Goal: Book appointment/travel/reservation

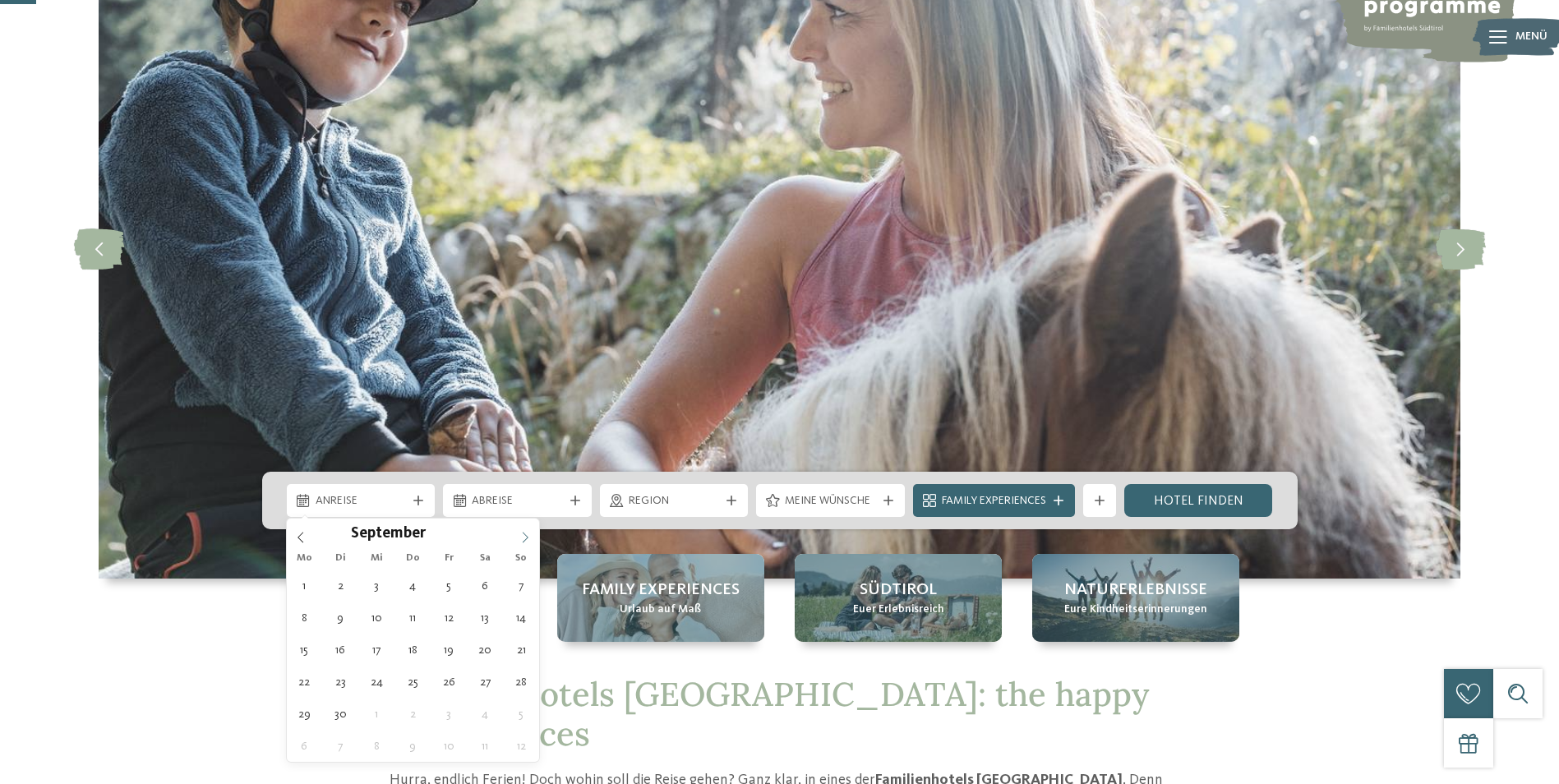
click at [518, 536] on span at bounding box center [525, 532] width 28 height 28
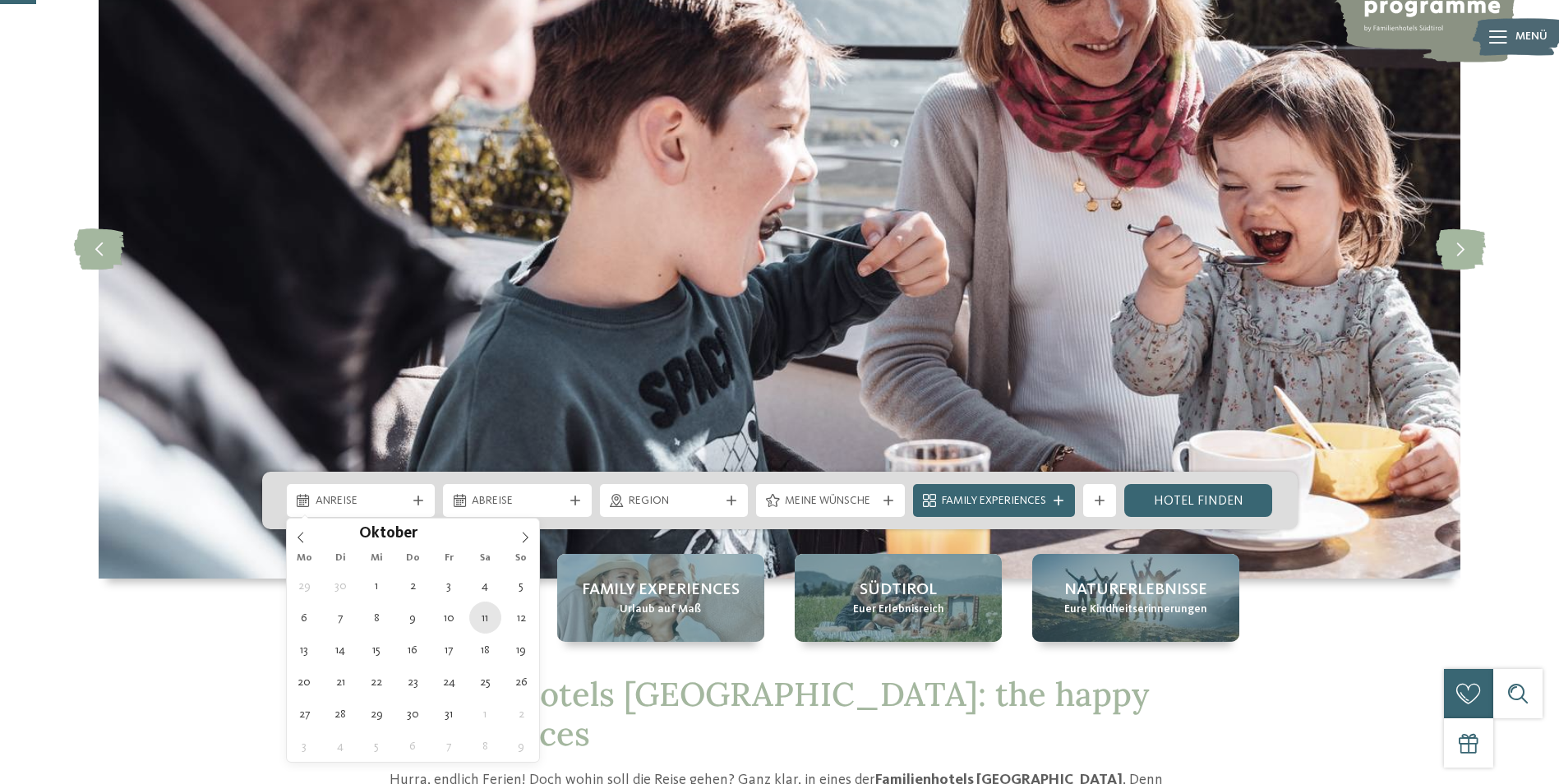
type div "11.10.2025"
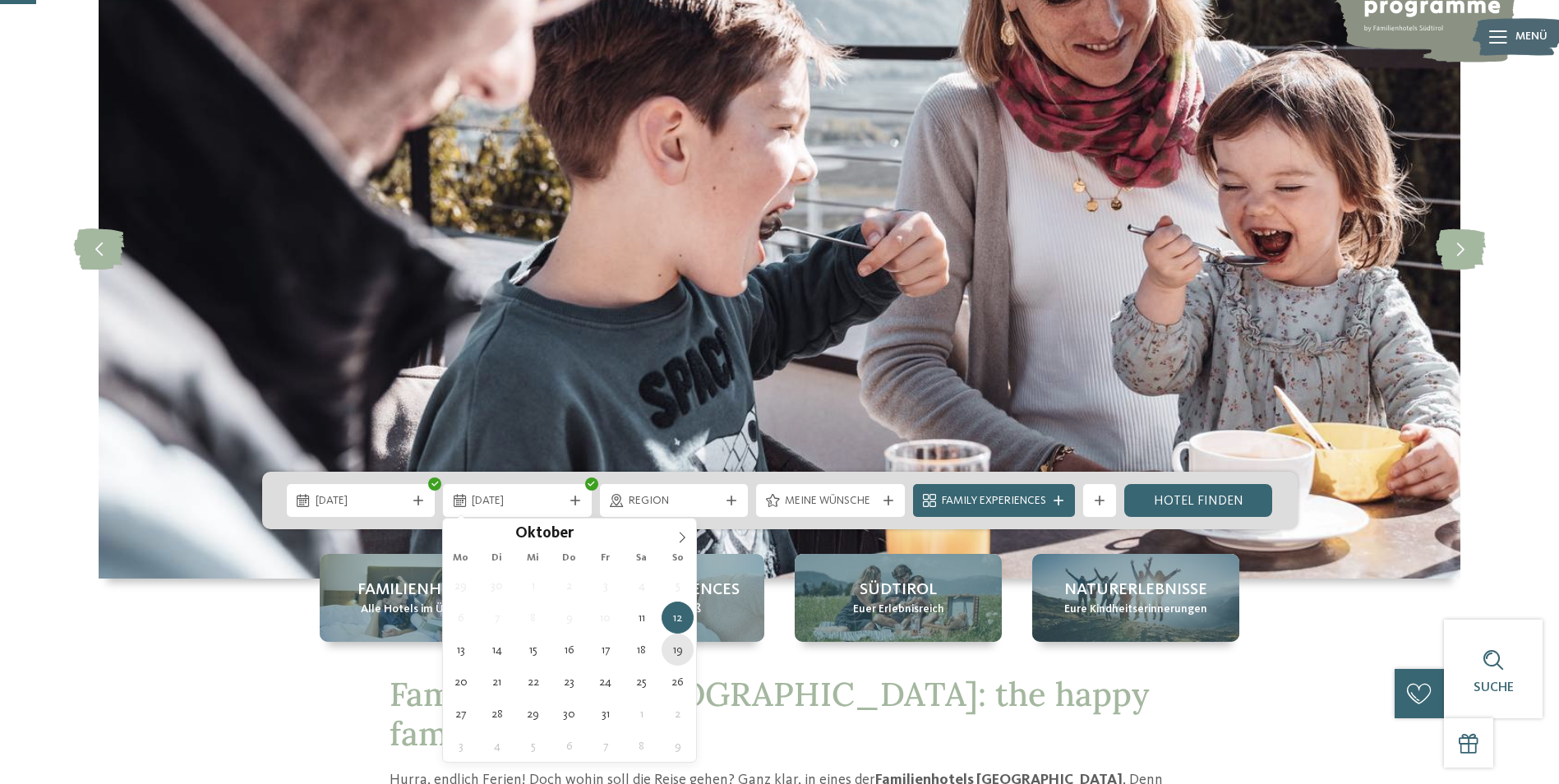
type div "19.10.2025"
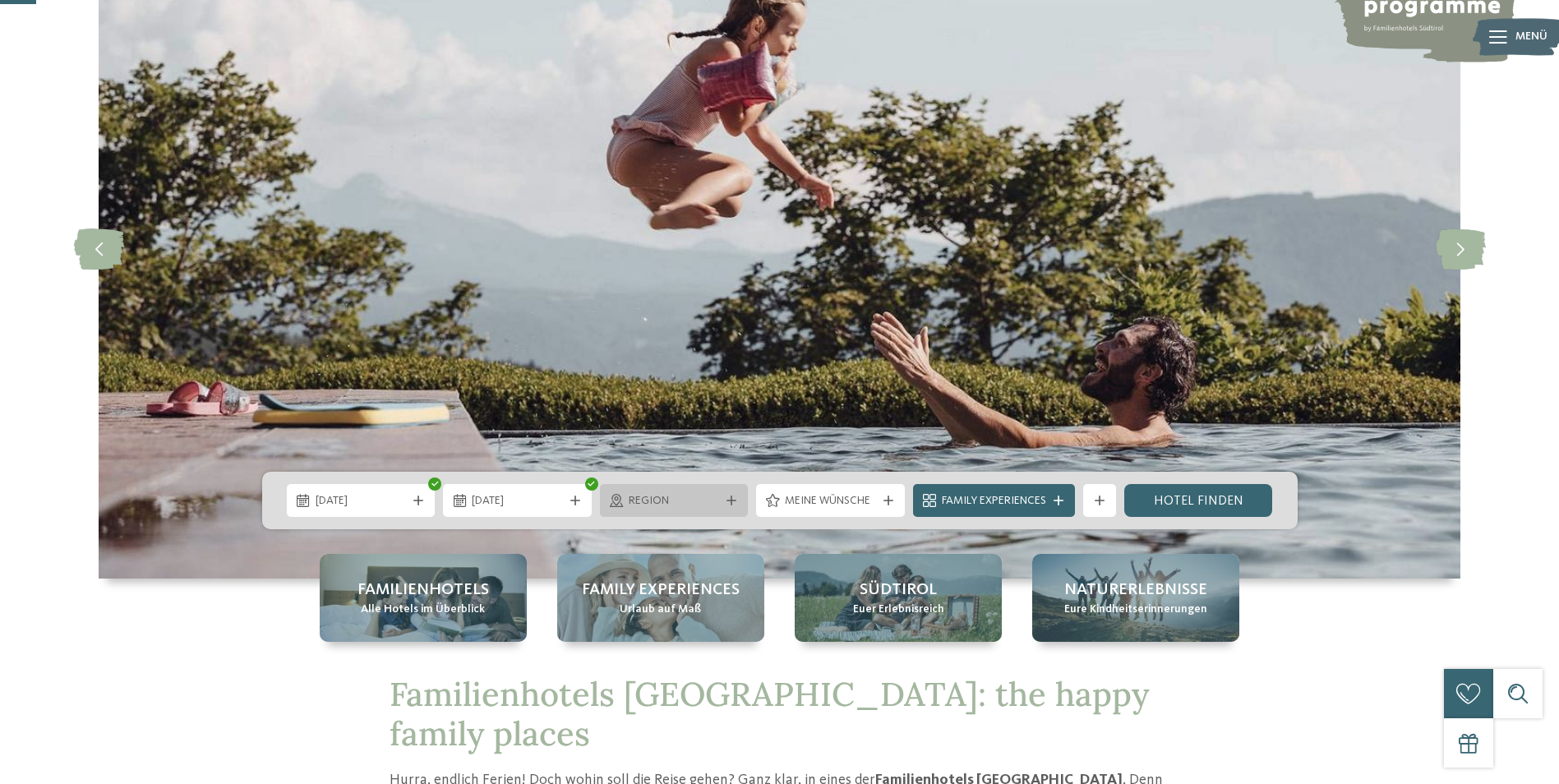
click at [730, 502] on icon at bounding box center [732, 500] width 10 height 10
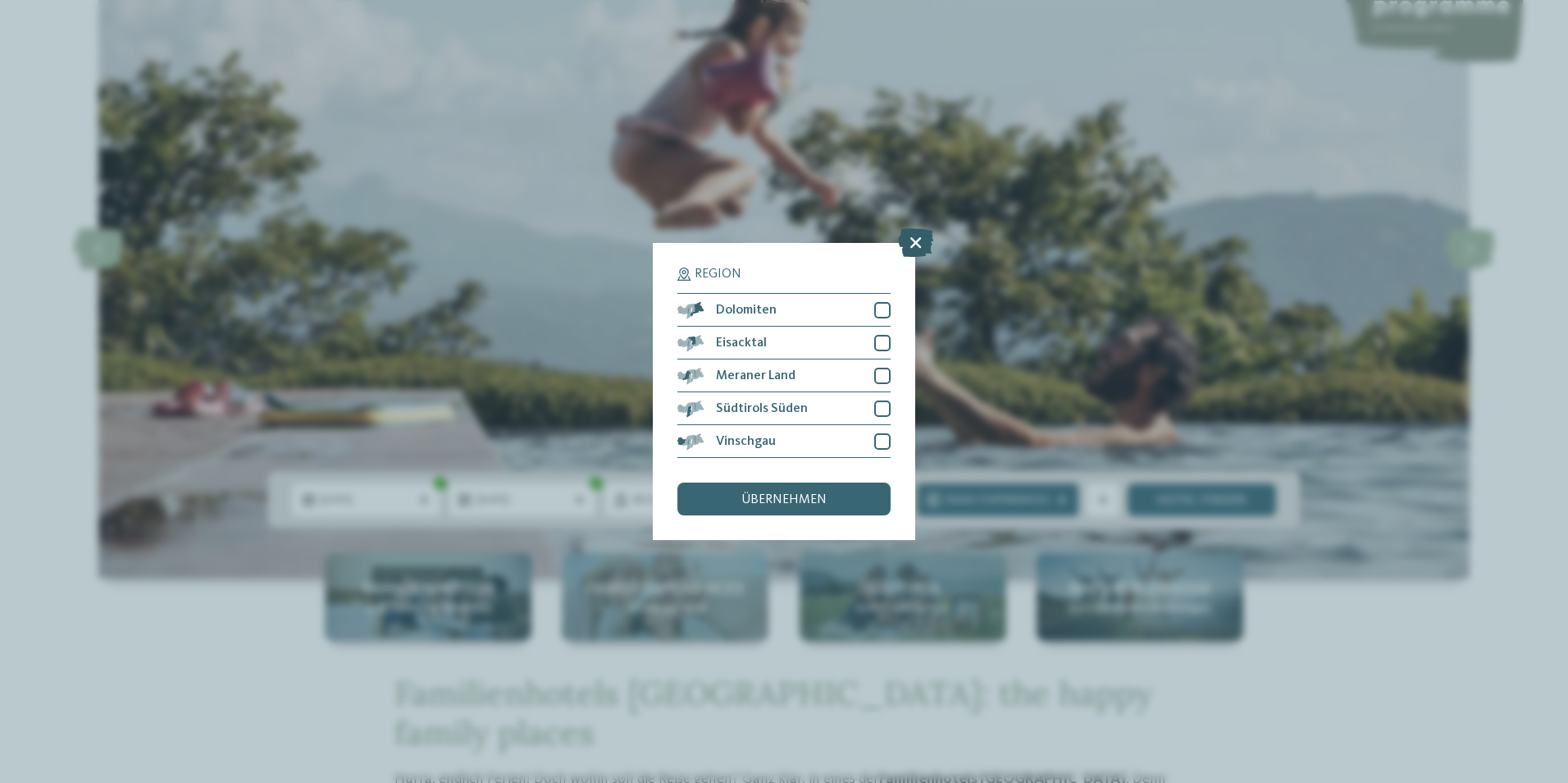
click at [918, 244] on icon at bounding box center [915, 242] width 35 height 29
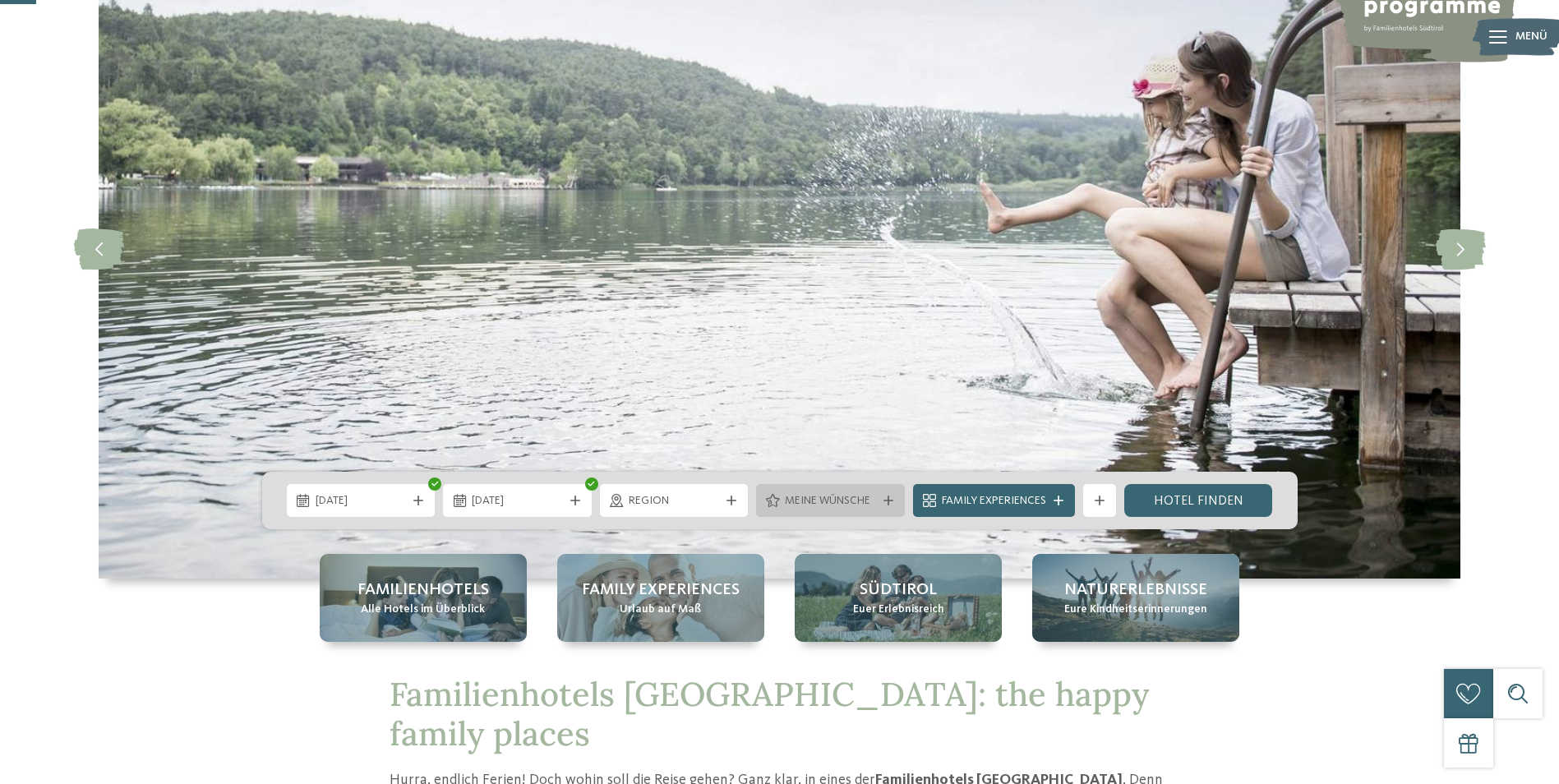
click at [842, 501] on span "Meine Wünsche" at bounding box center [830, 501] width 92 height 16
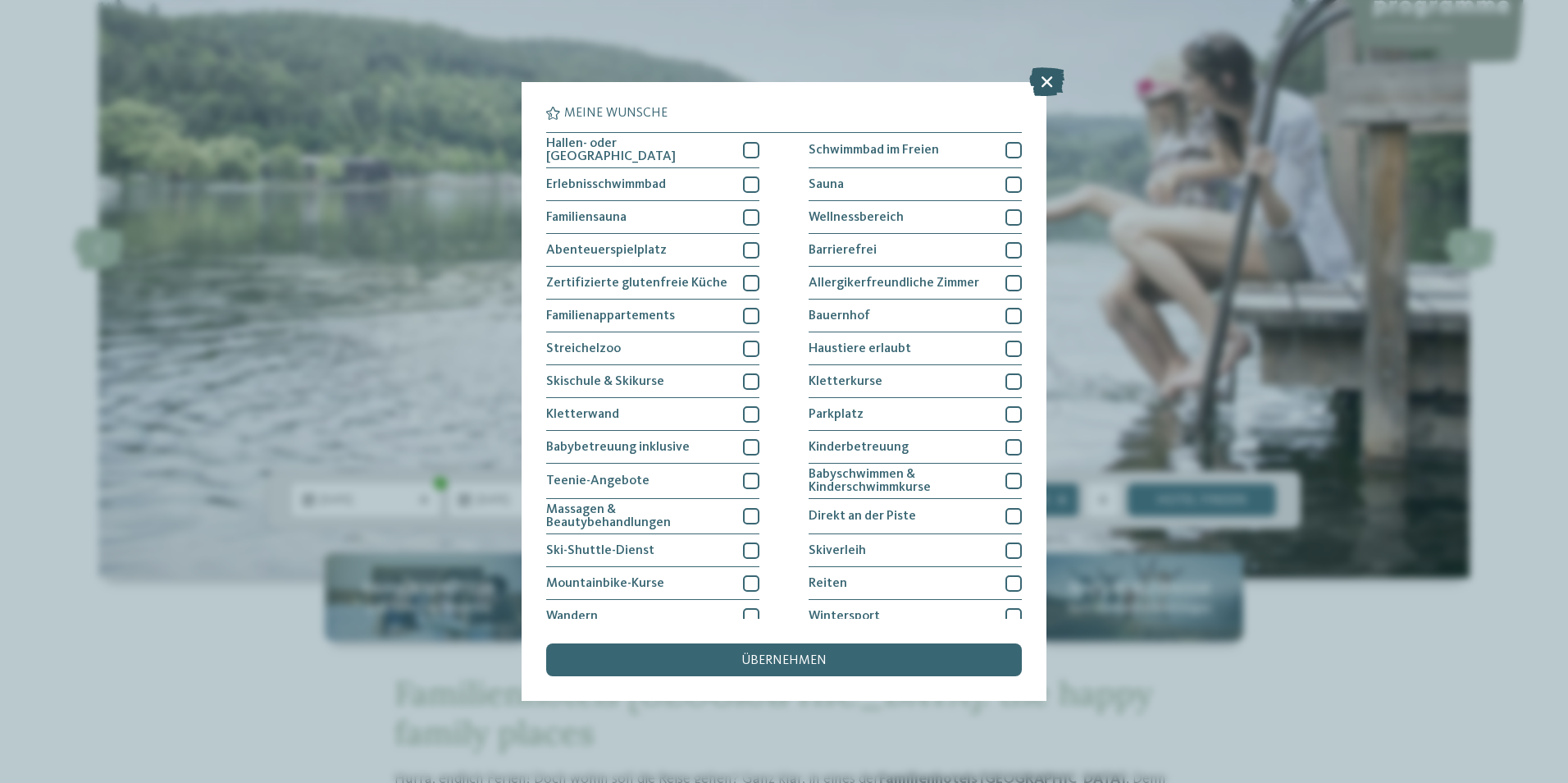
click at [1044, 80] on icon at bounding box center [1046, 82] width 35 height 29
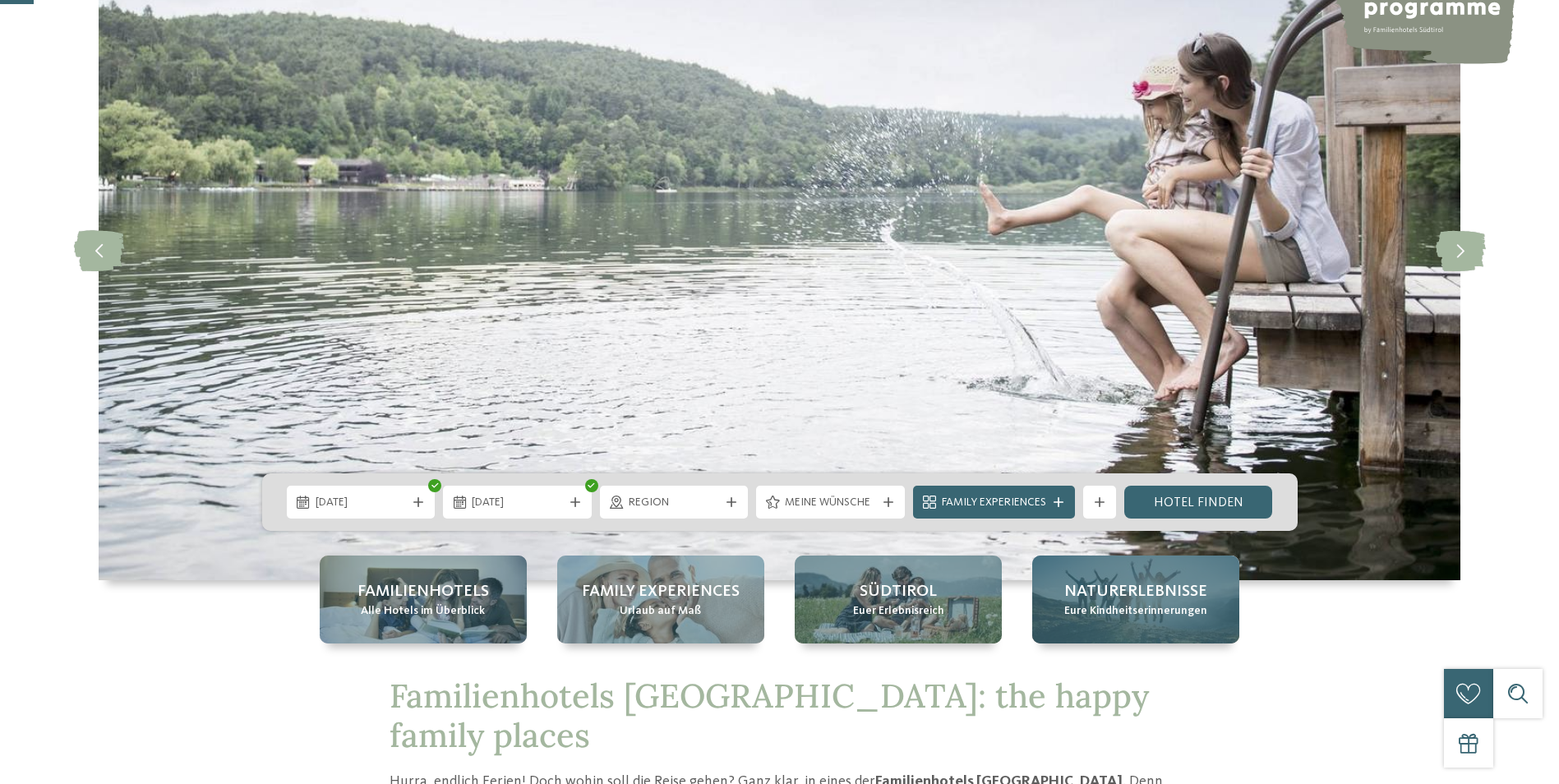
scroll to position [164, 0]
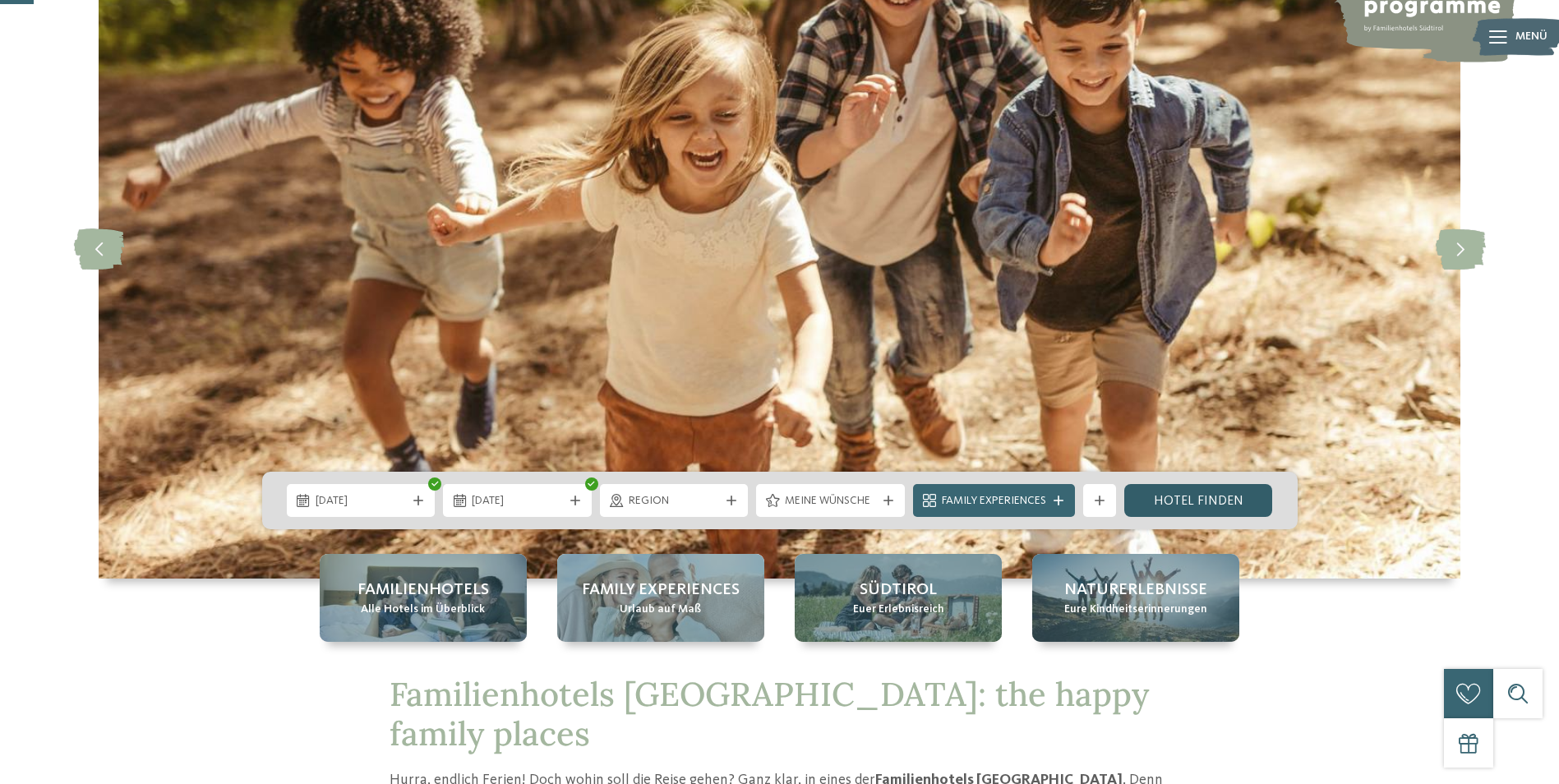
click at [1204, 493] on link "Hotel finden" at bounding box center [1198, 500] width 149 height 33
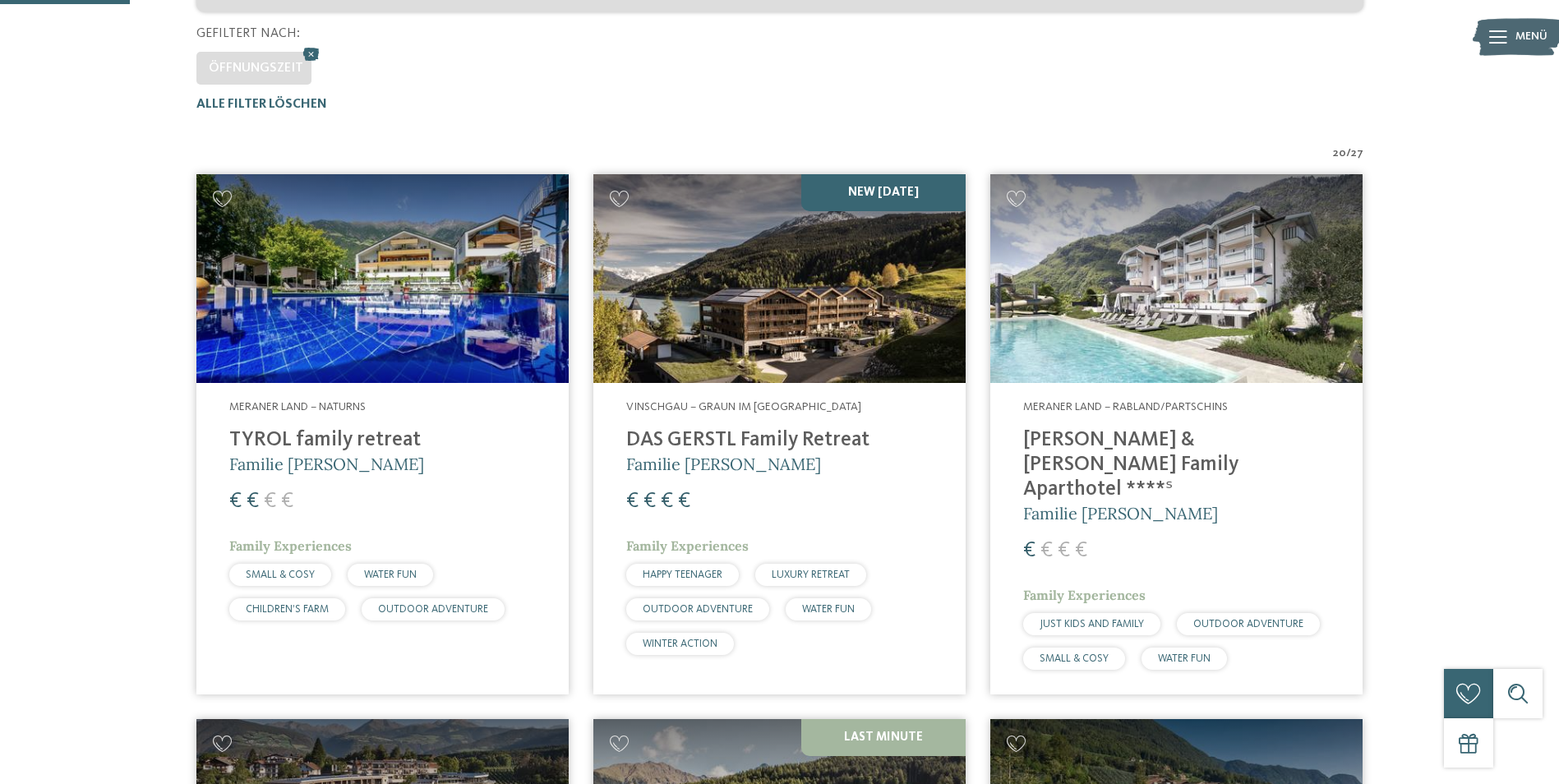
scroll to position [210, 0]
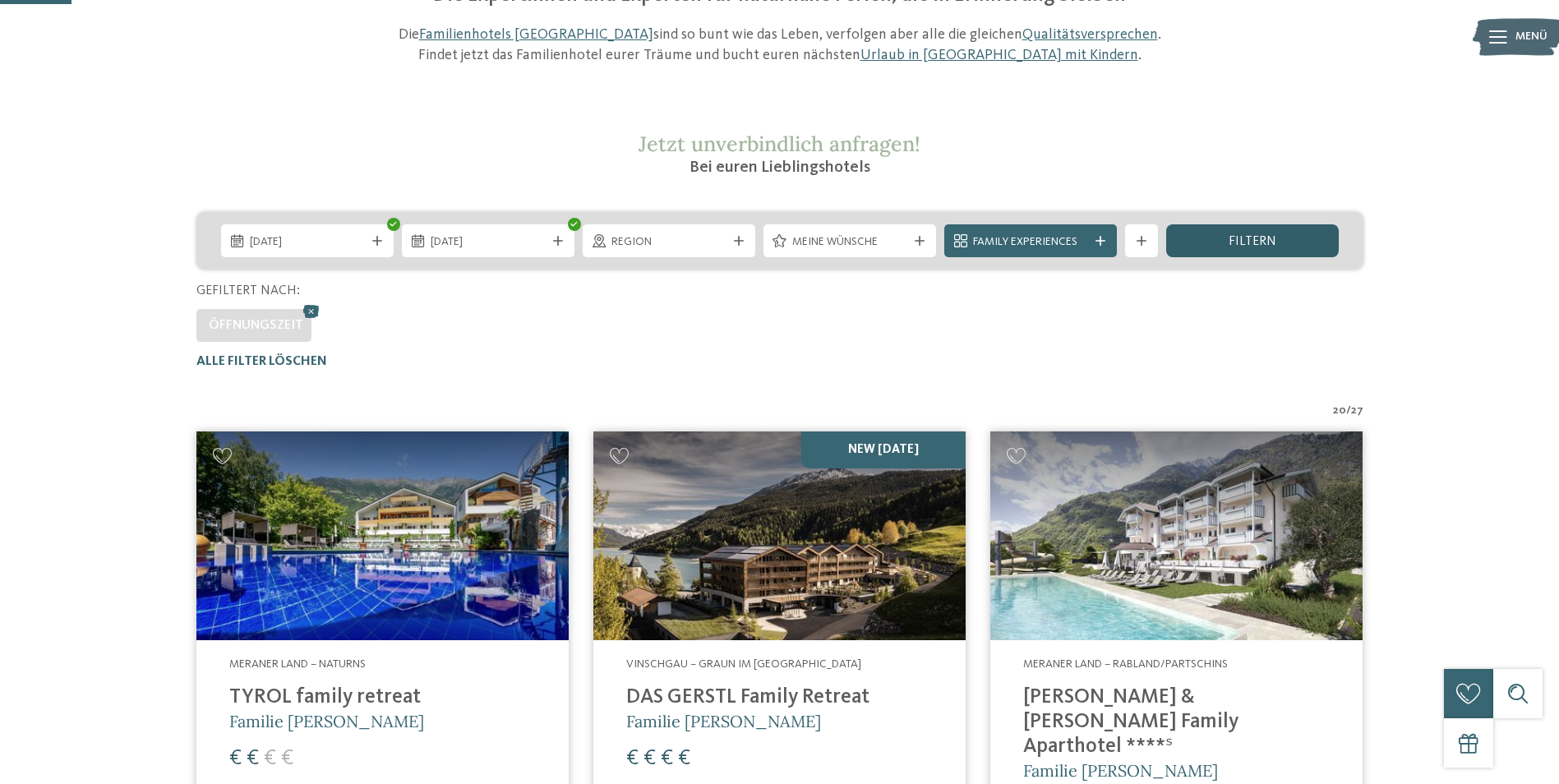
click at [1235, 247] on span "filtern" at bounding box center [1253, 241] width 48 height 13
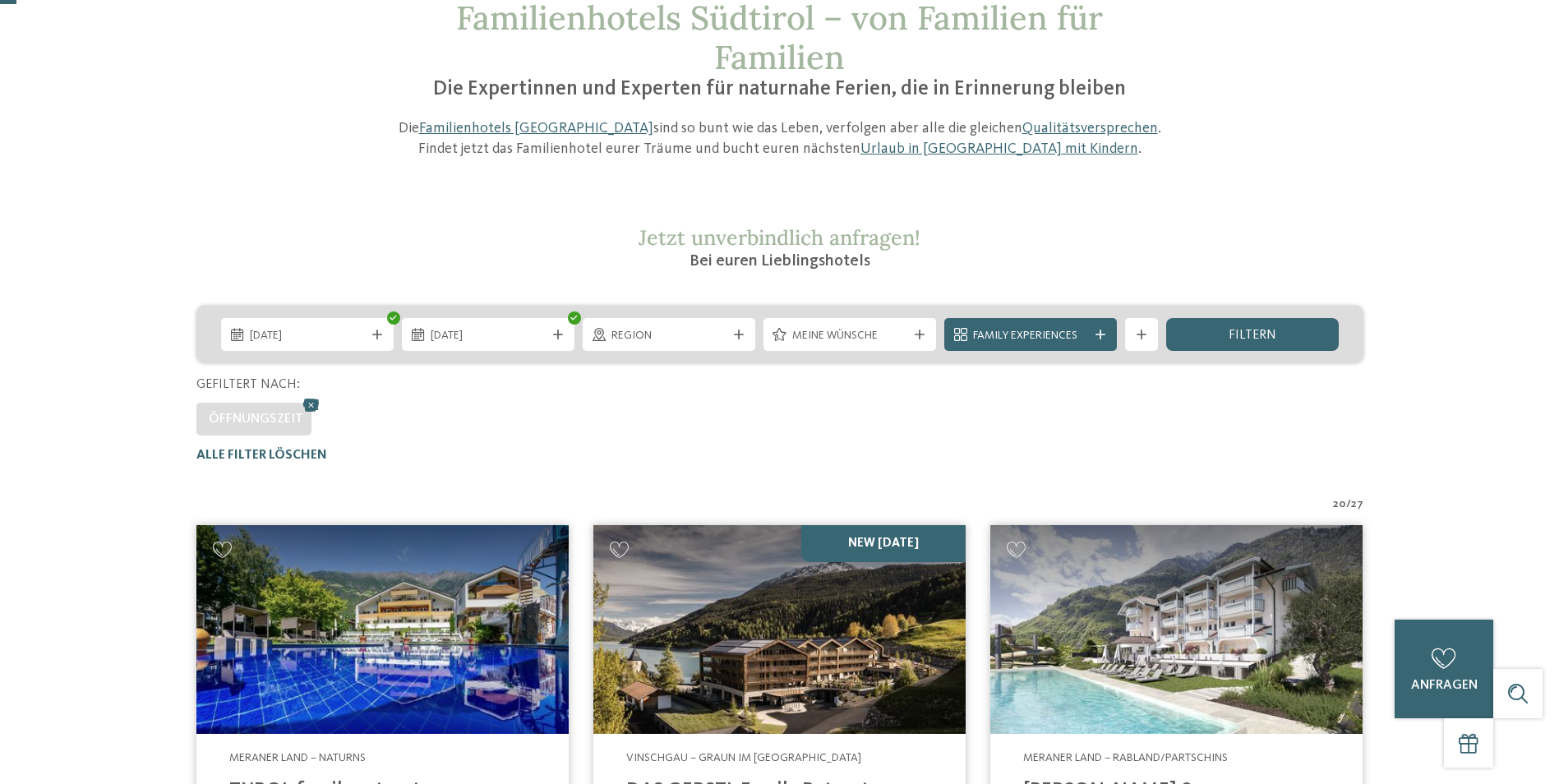
scroll to position [46, 0]
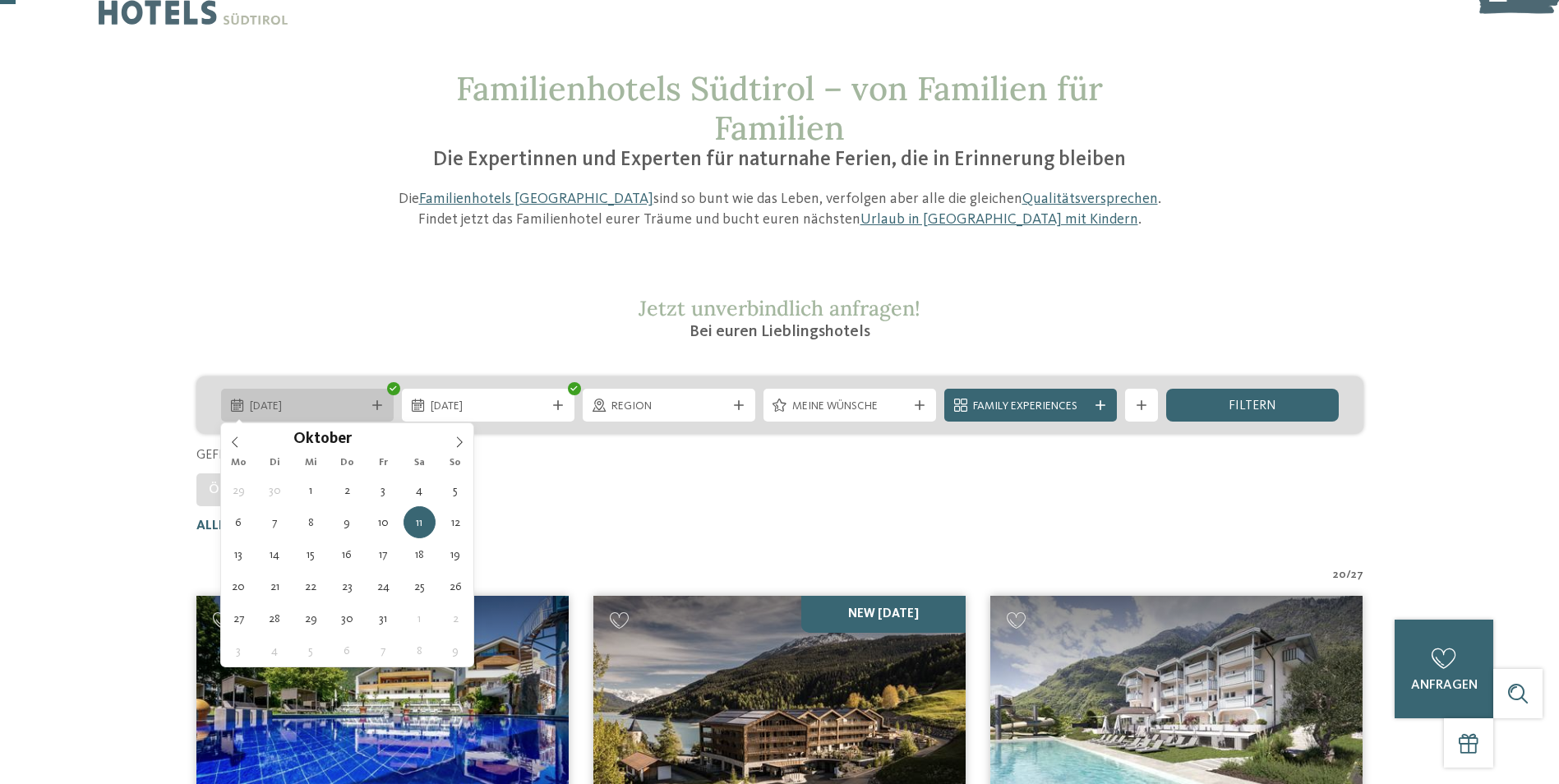
click at [335, 398] on span "11.10.2025" at bounding box center [307, 406] width 115 height 16
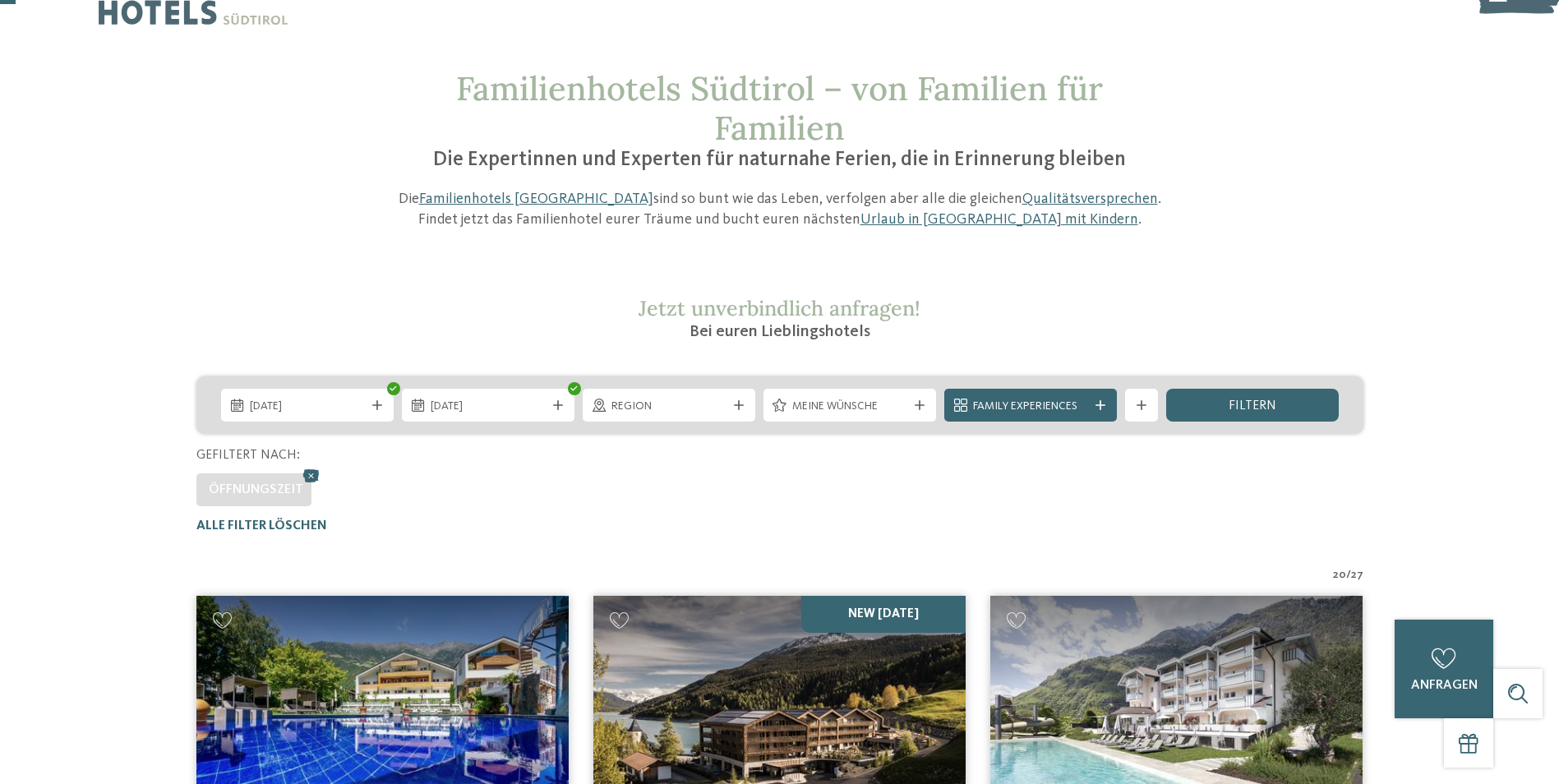
click at [558, 467] on div "Öffnungszeit" at bounding box center [780, 485] width 1167 height 41
click at [645, 413] on span "Region" at bounding box center [669, 406] width 115 height 16
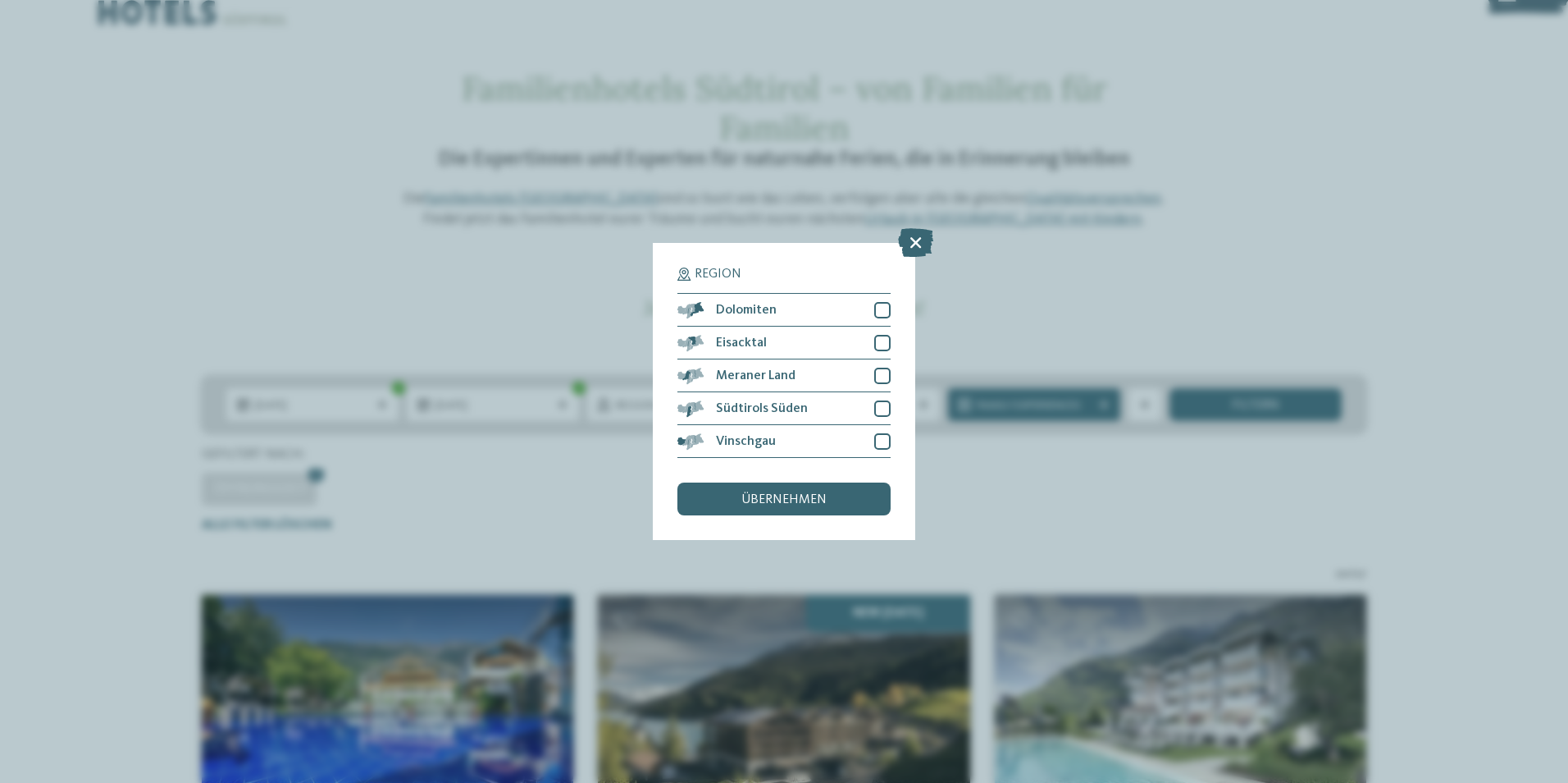
click at [1050, 525] on div "Region Dolomiten" at bounding box center [784, 391] width 1568 height 783
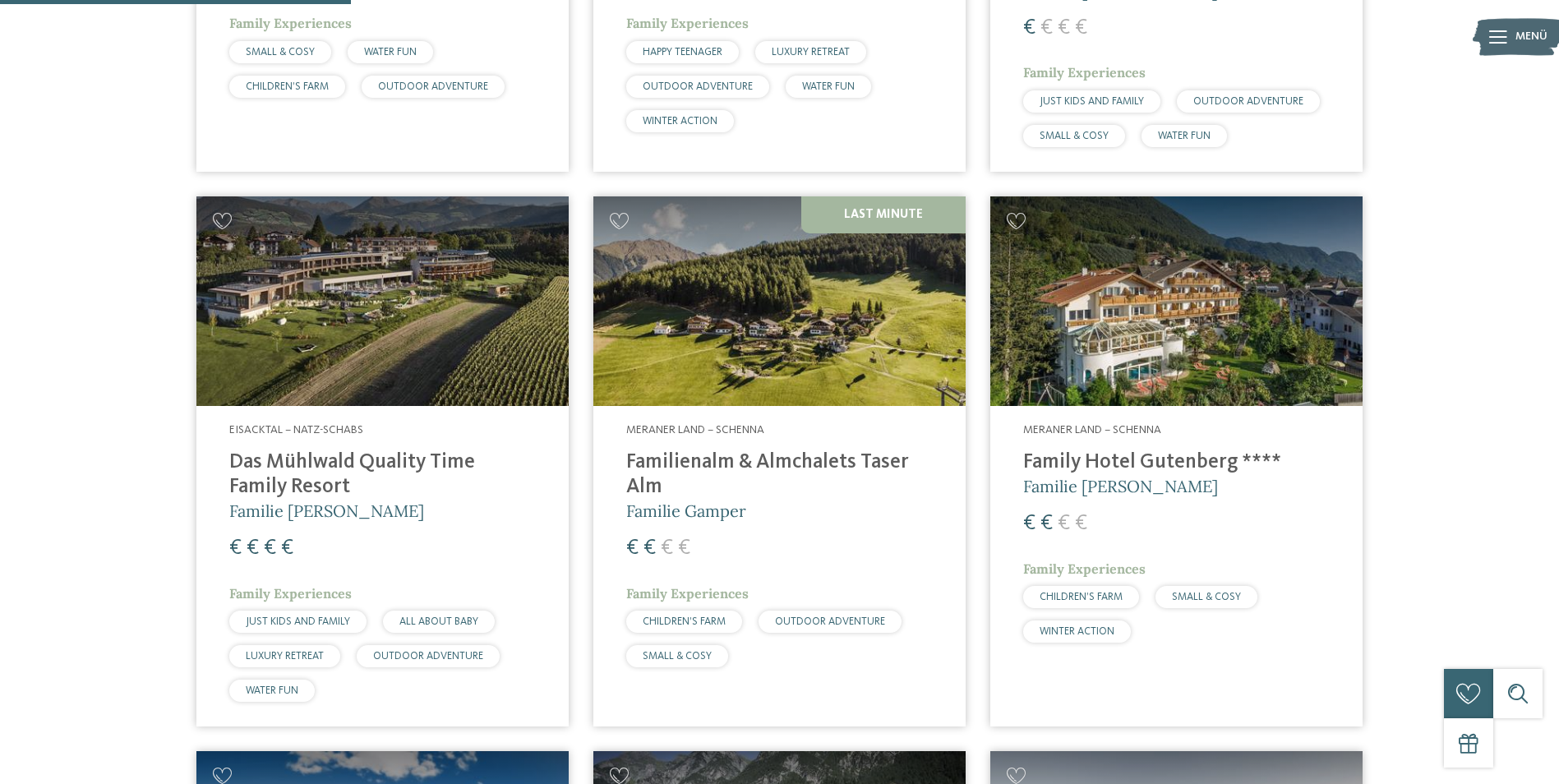
scroll to position [1032, 0]
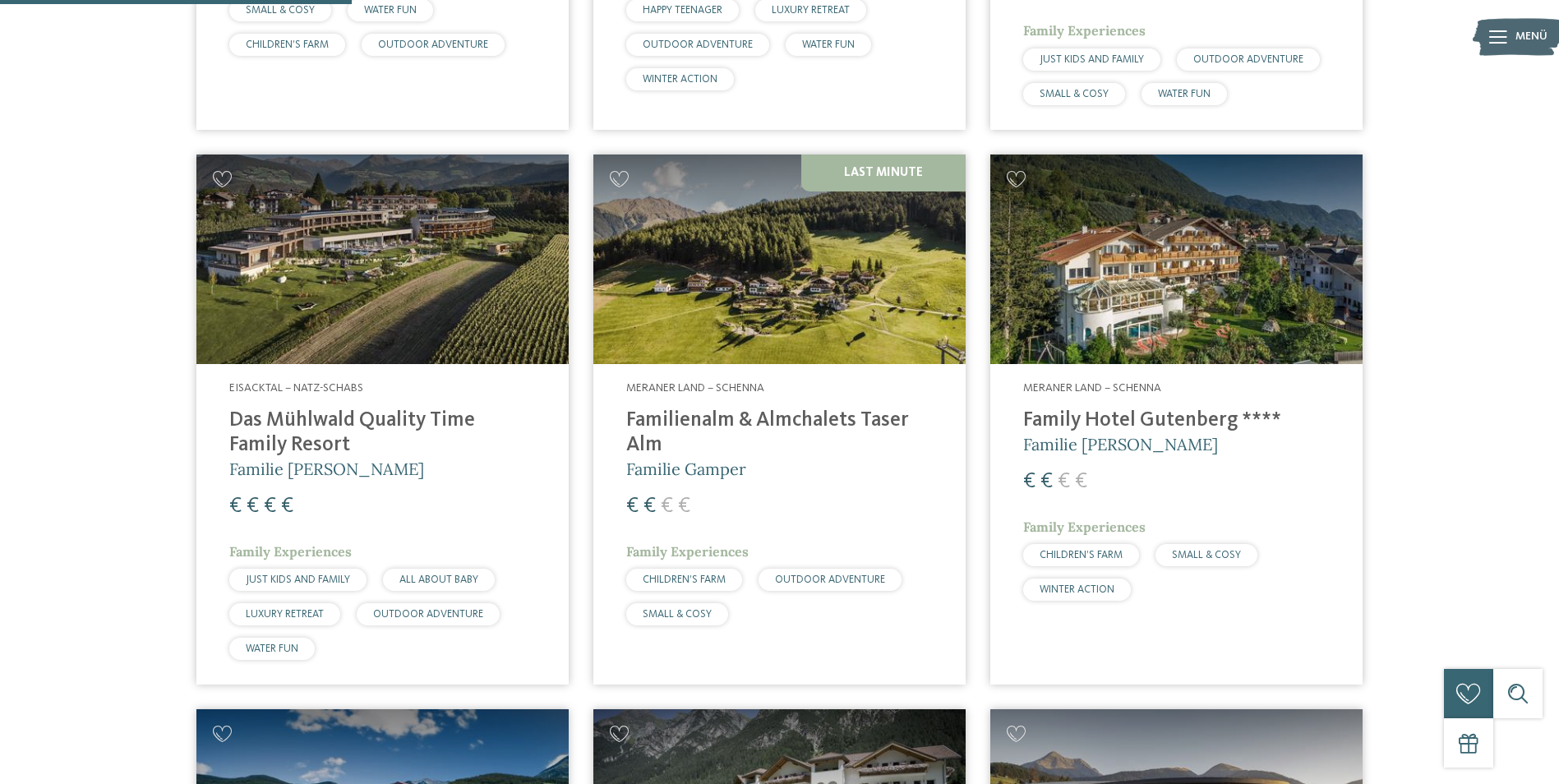
click at [360, 409] on h4 "Das Mühlwald Quality Time Family Resort" at bounding box center [383, 432] width 307 height 49
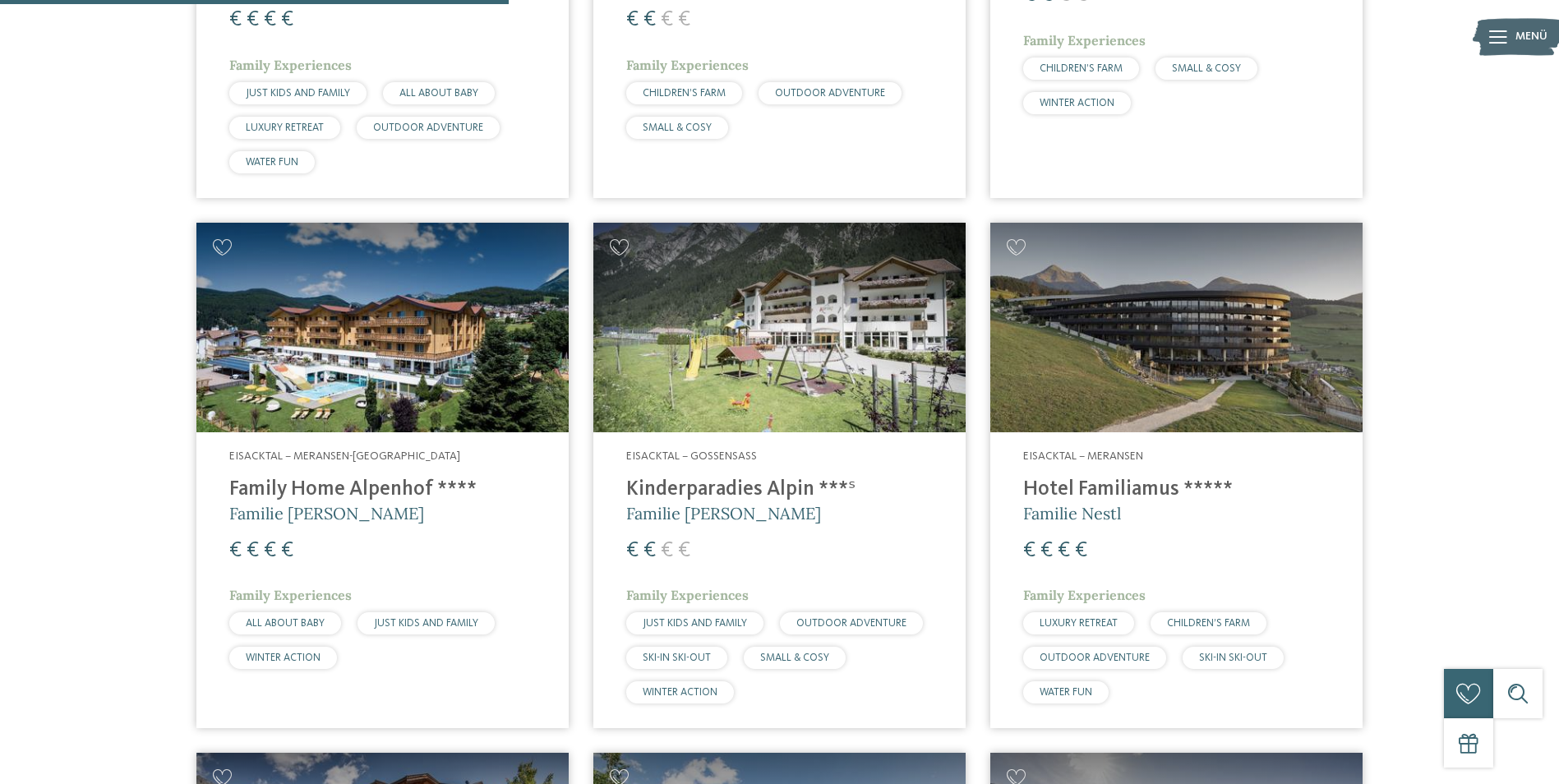
scroll to position [1524, 0]
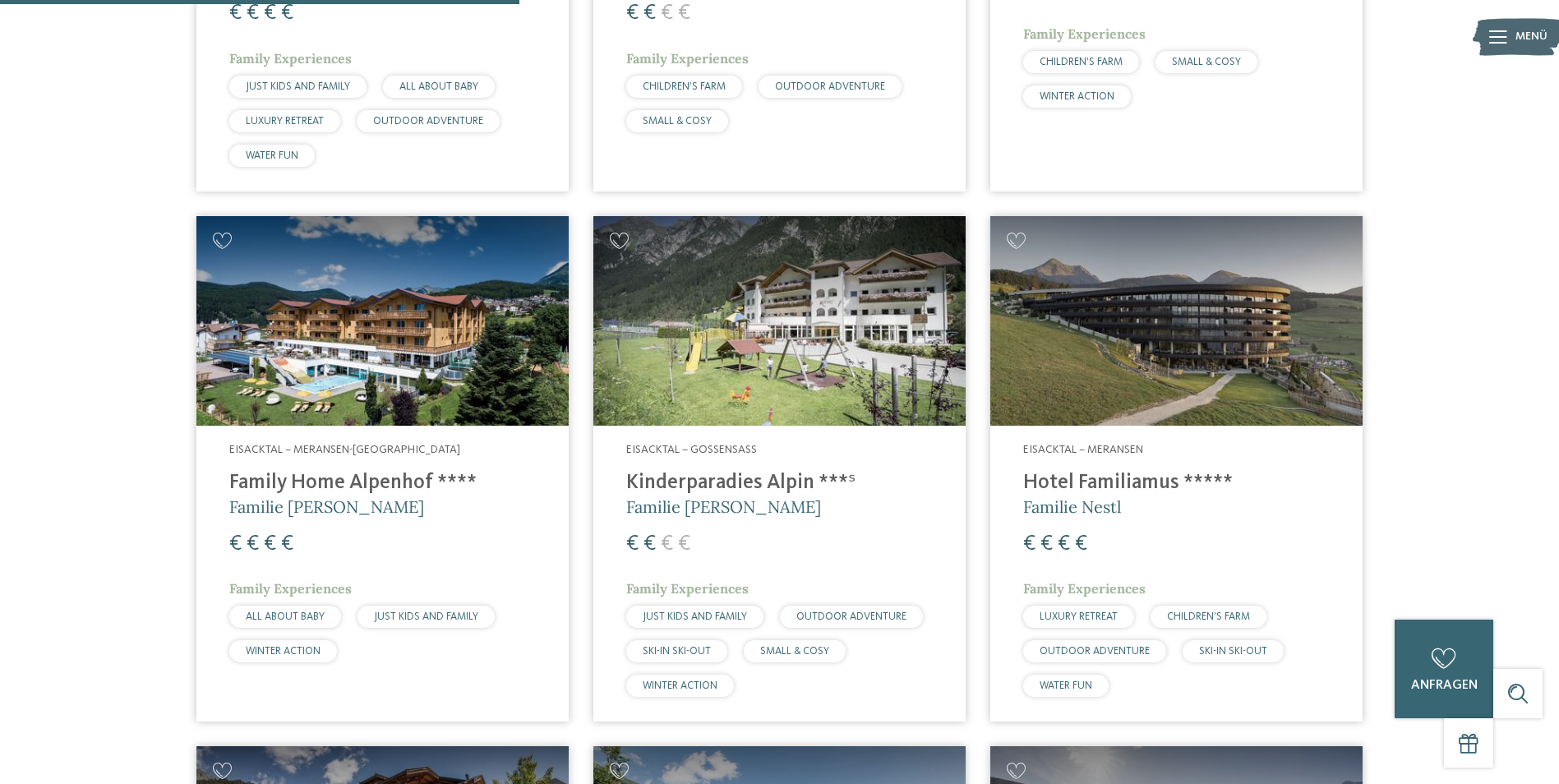
click at [395, 470] on h4 "Family Home Alpenhof ****" at bounding box center [383, 482] width 307 height 25
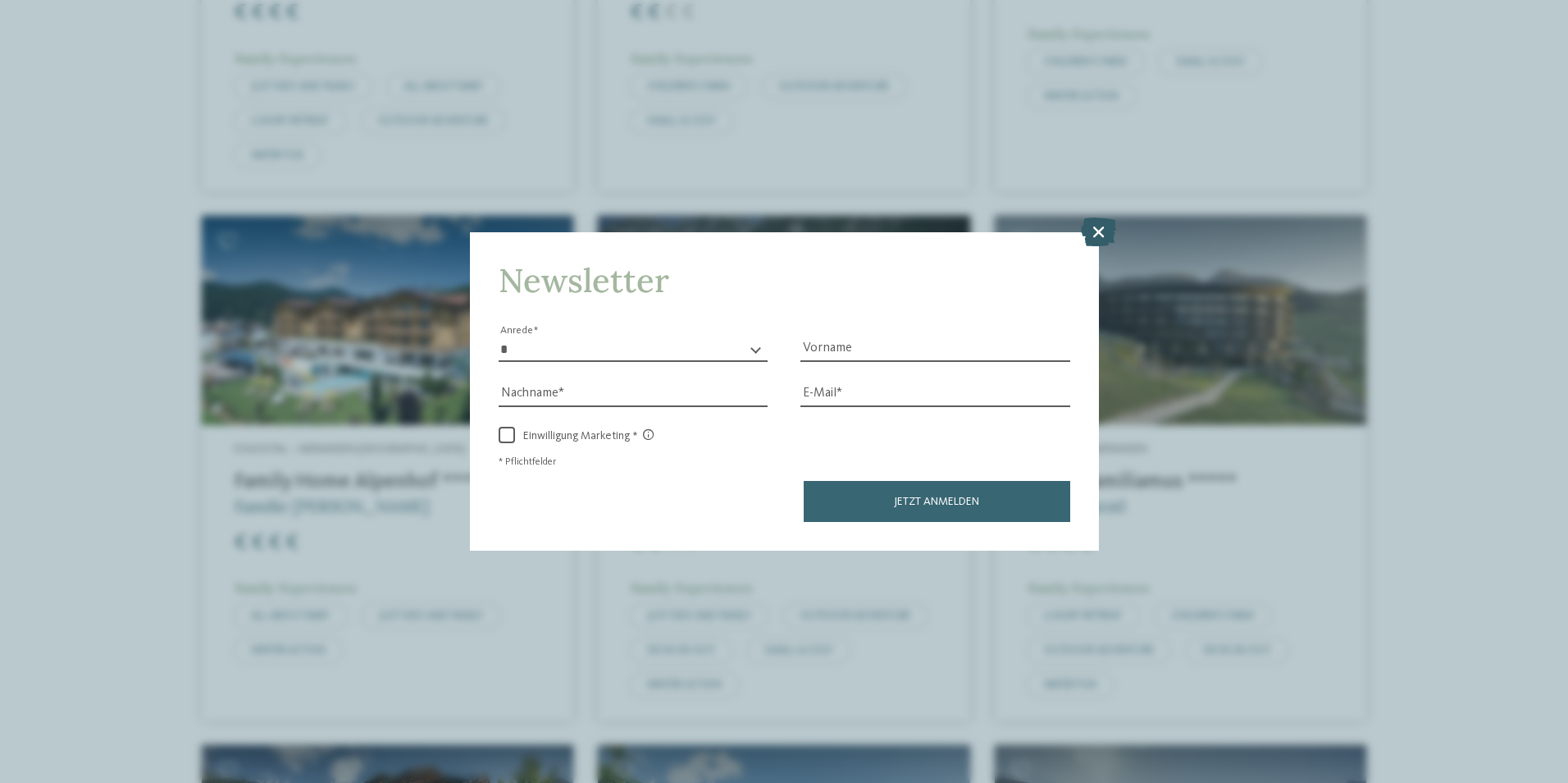
click at [1089, 235] on icon at bounding box center [1098, 231] width 35 height 29
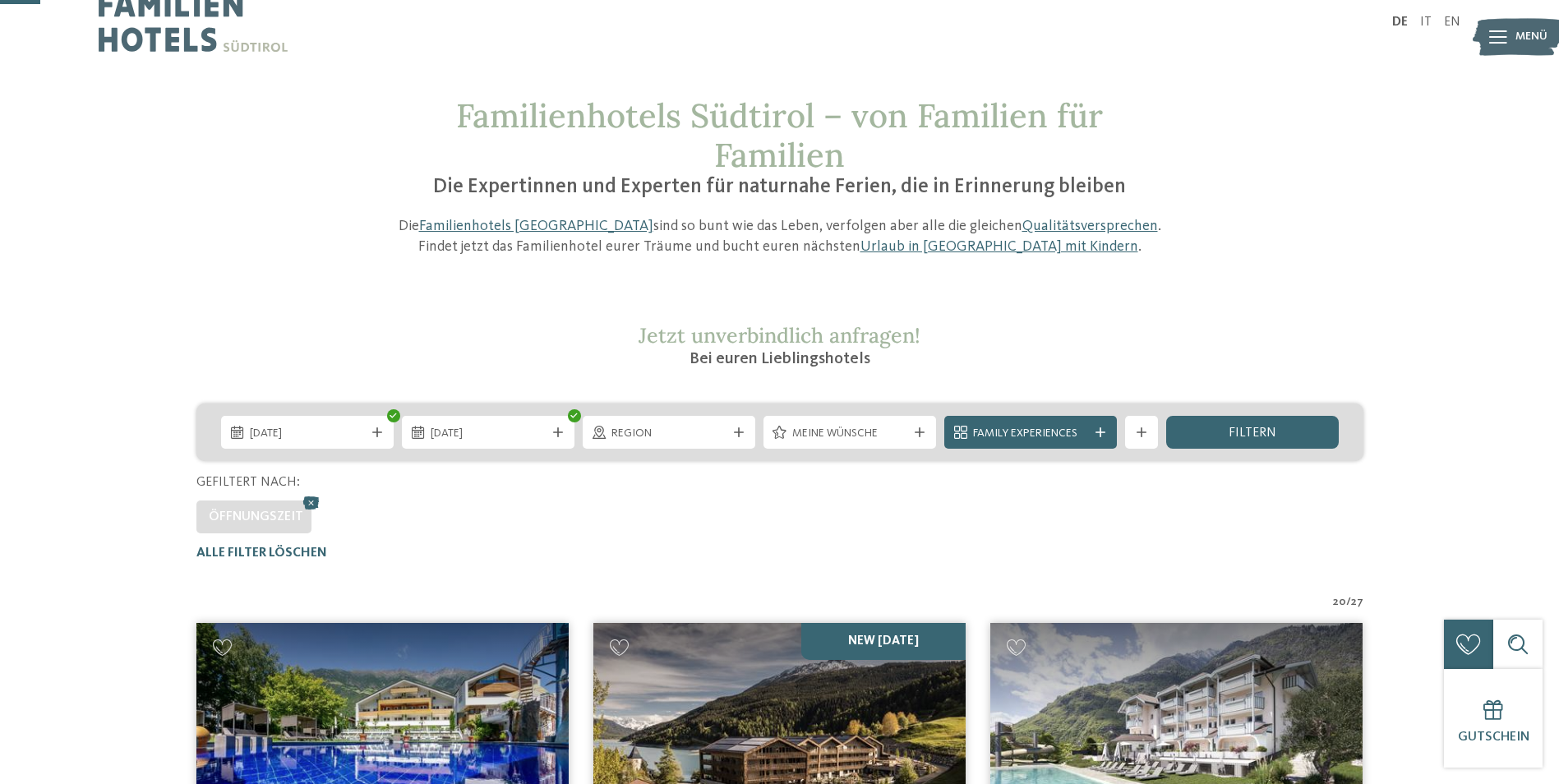
scroll to position [0, 0]
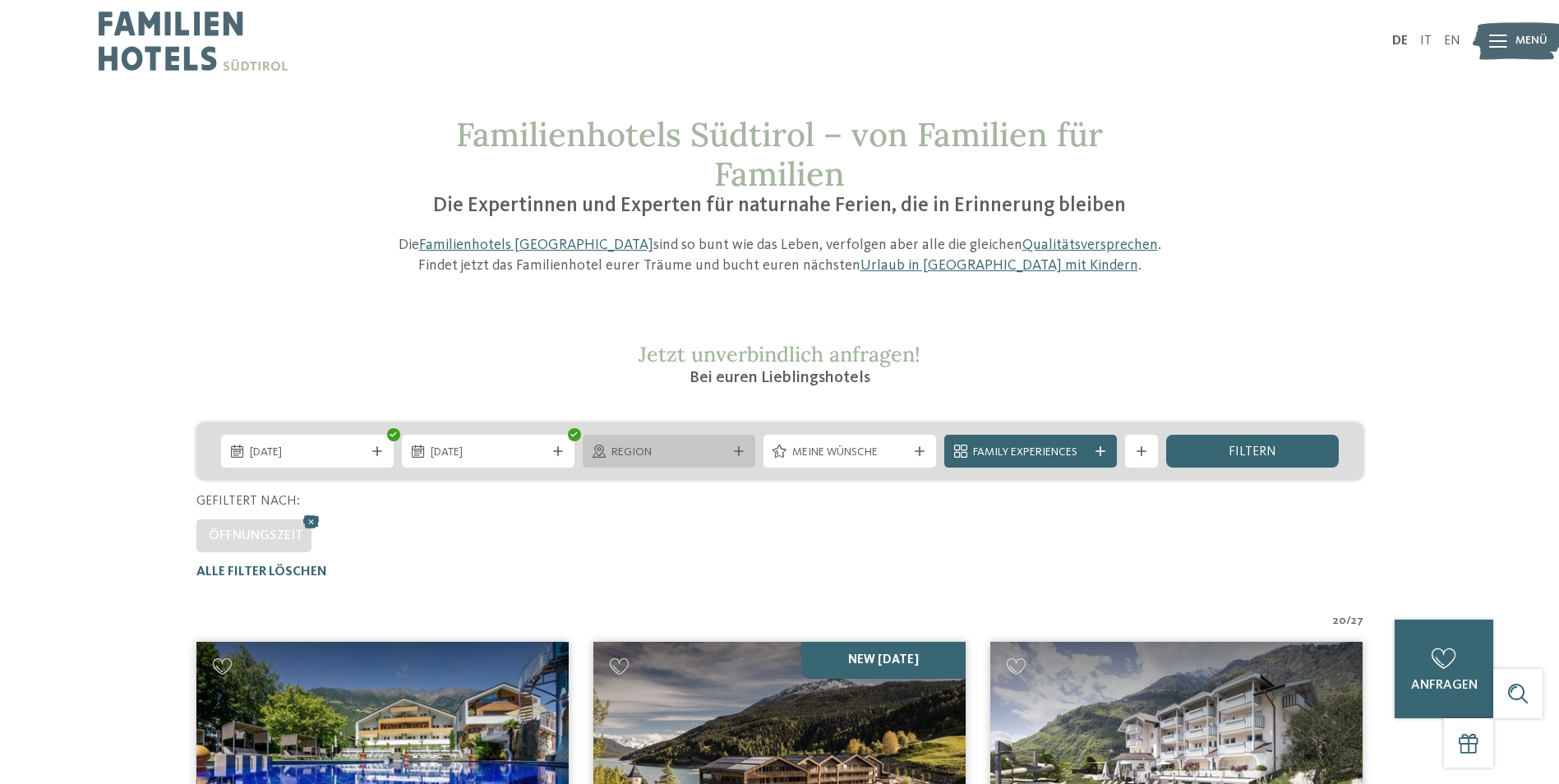
click at [710, 453] on span "Region" at bounding box center [669, 452] width 115 height 16
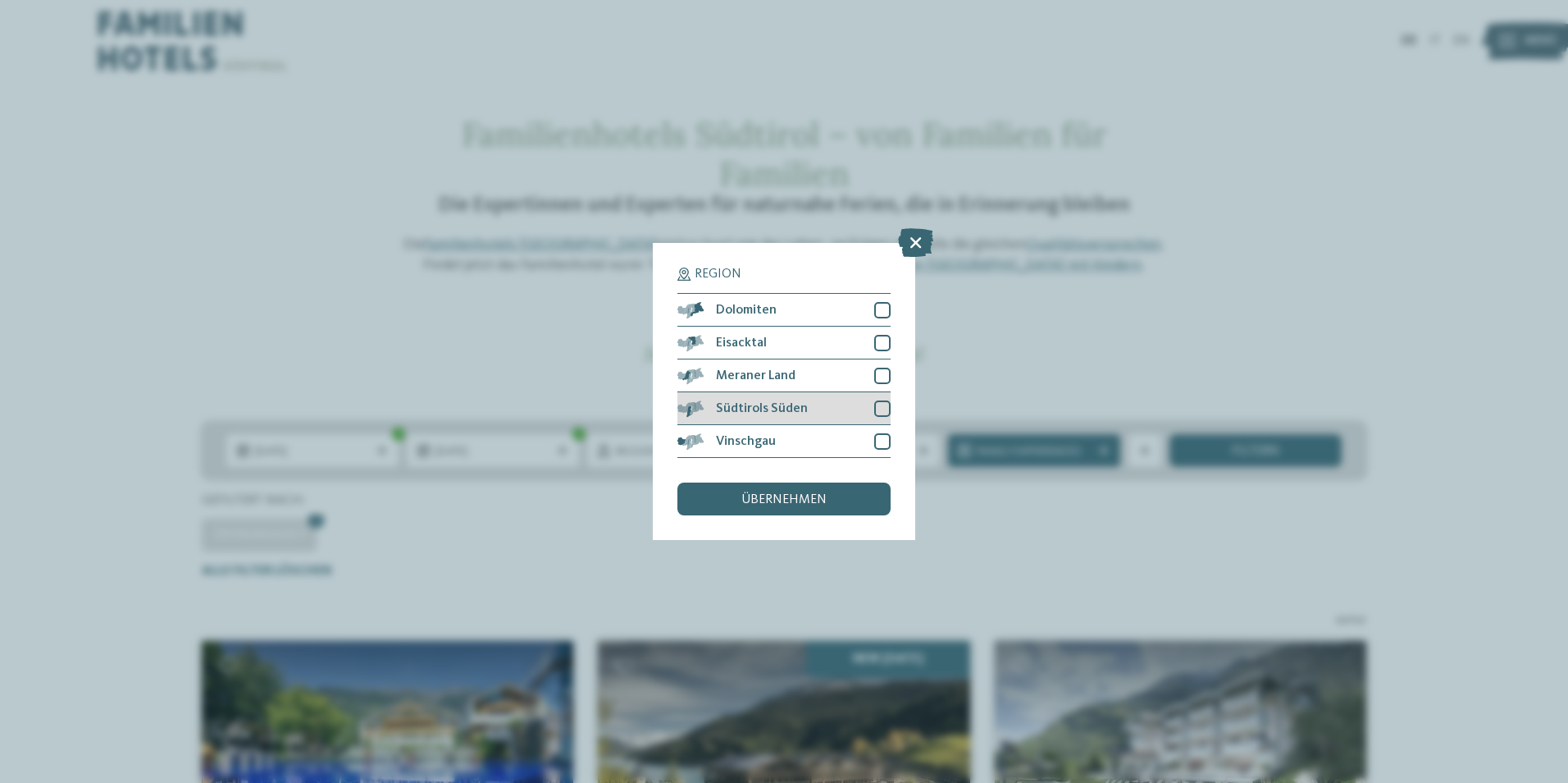
click at [867, 408] on div "Südtirols Süden" at bounding box center [784, 408] width 213 height 33
click at [826, 498] on div "übernehmen" at bounding box center [784, 498] width 213 height 33
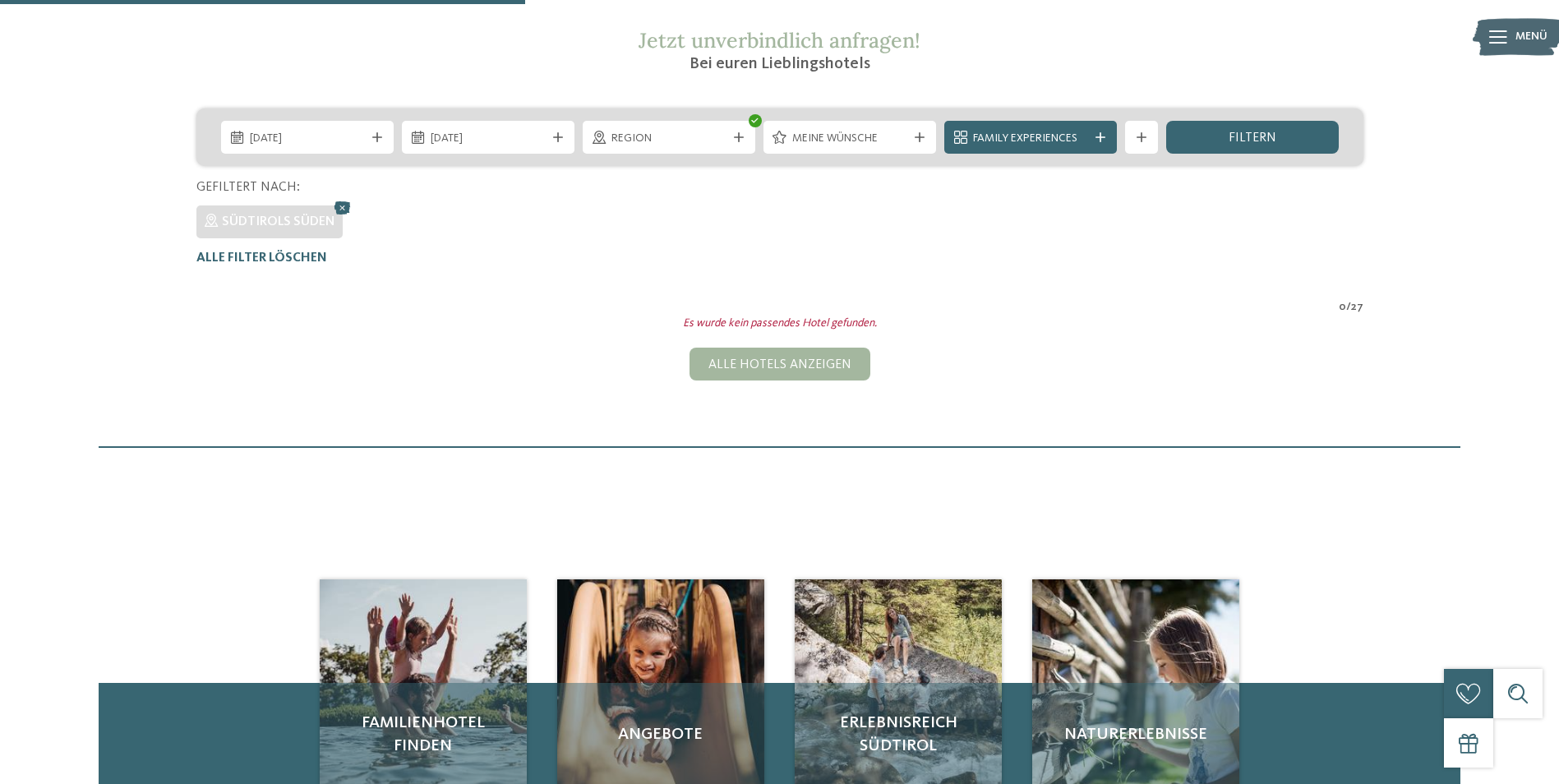
scroll to position [293, 0]
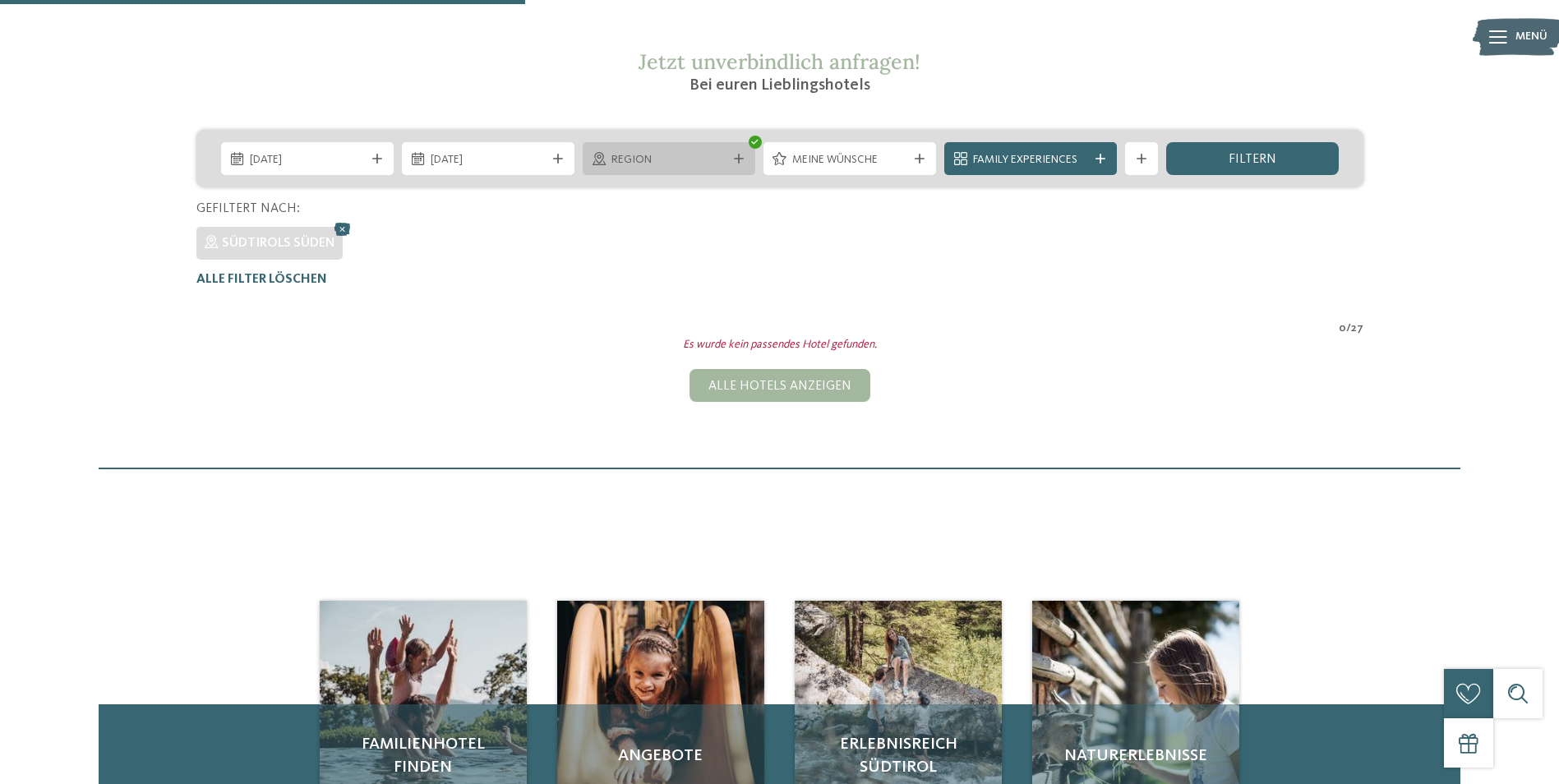
click at [688, 159] on span "Region" at bounding box center [669, 160] width 115 height 16
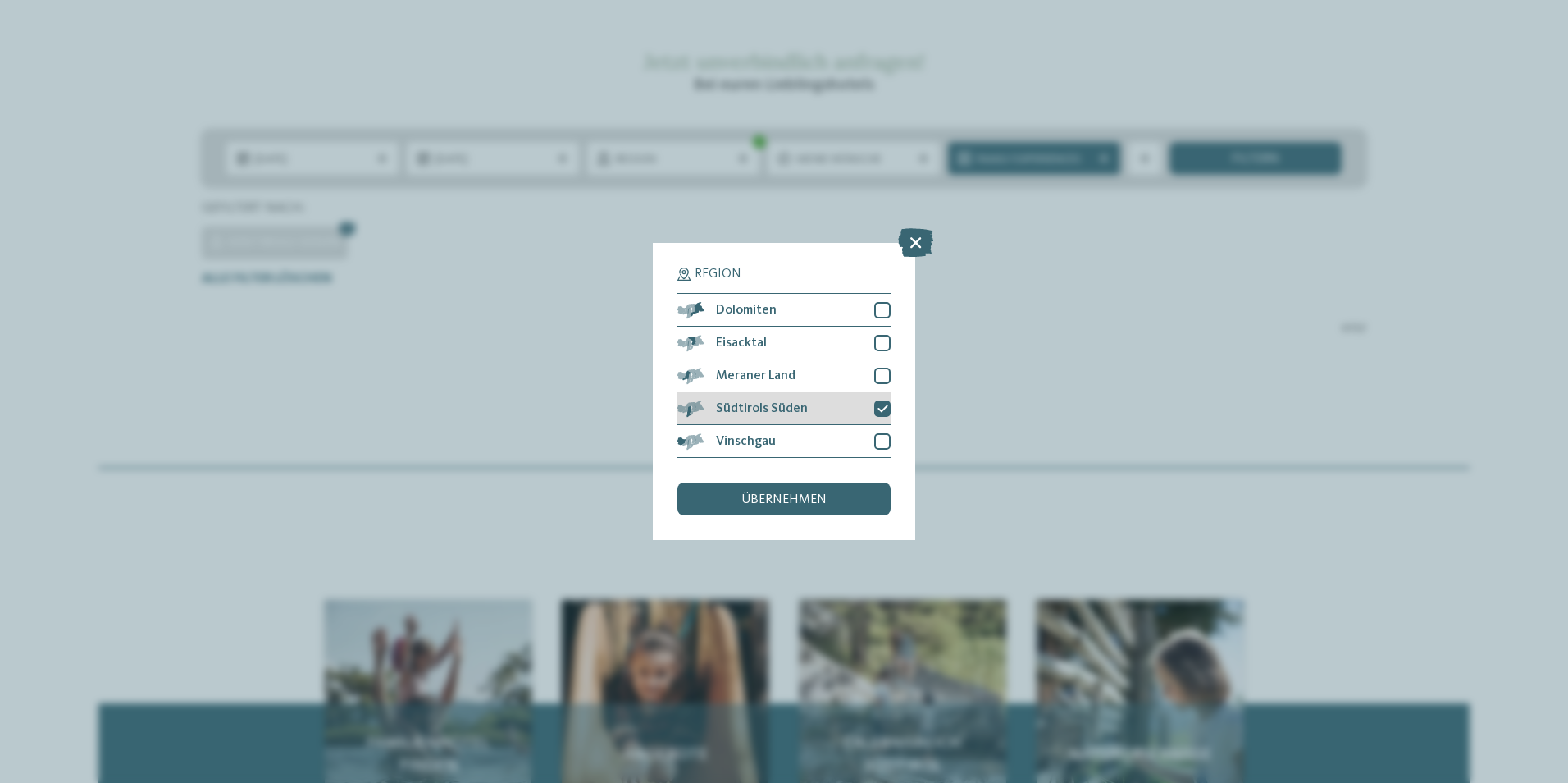
click at [881, 408] on icon at bounding box center [882, 409] width 11 height 10
click at [881, 374] on div at bounding box center [882, 375] width 16 height 16
drag, startPoint x: 799, startPoint y: 485, endPoint x: 799, endPoint y: 494, distance: 9.0
click at [799, 489] on div "übernehmen" at bounding box center [784, 498] width 213 height 33
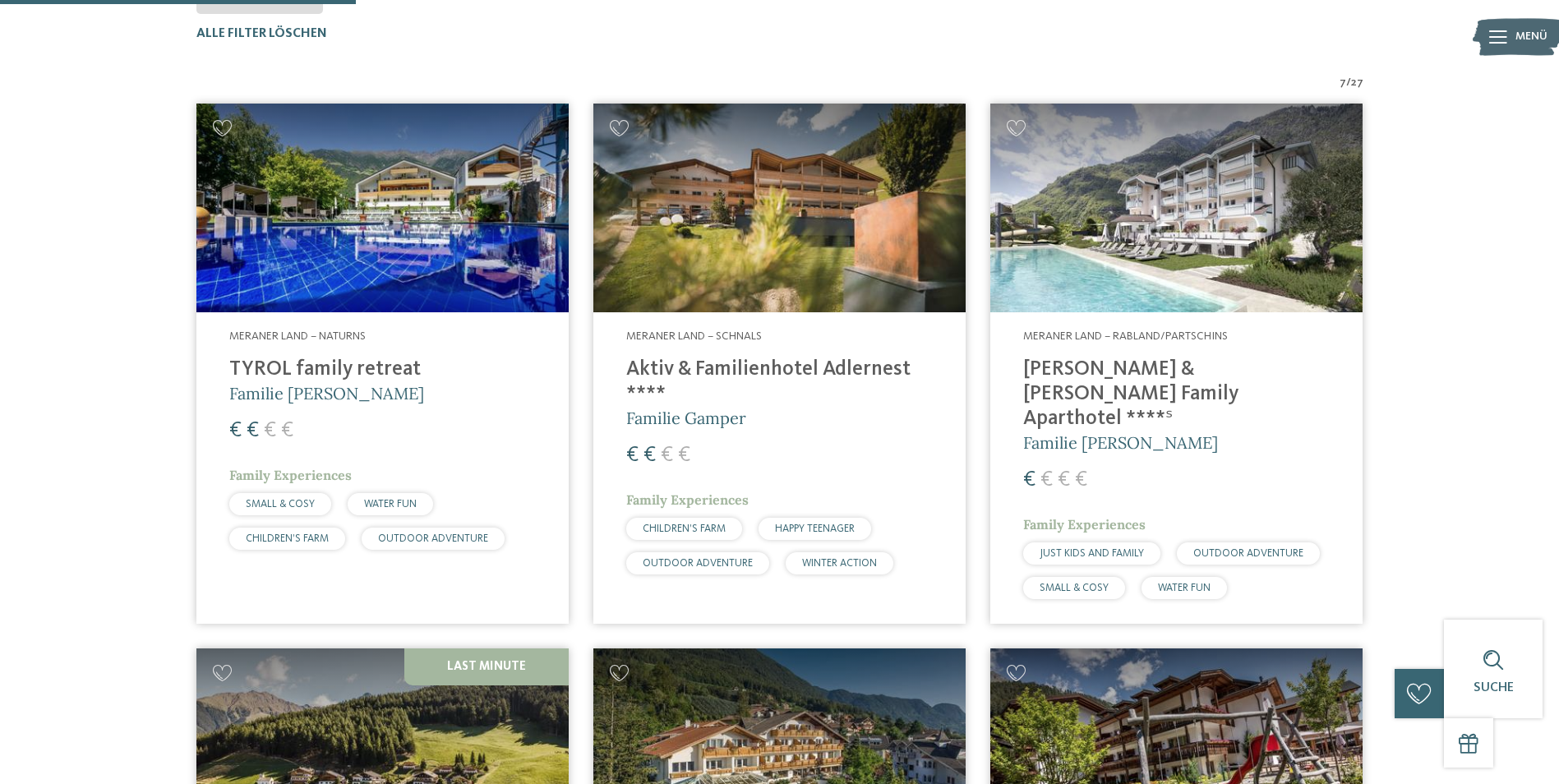
scroll to position [539, 0]
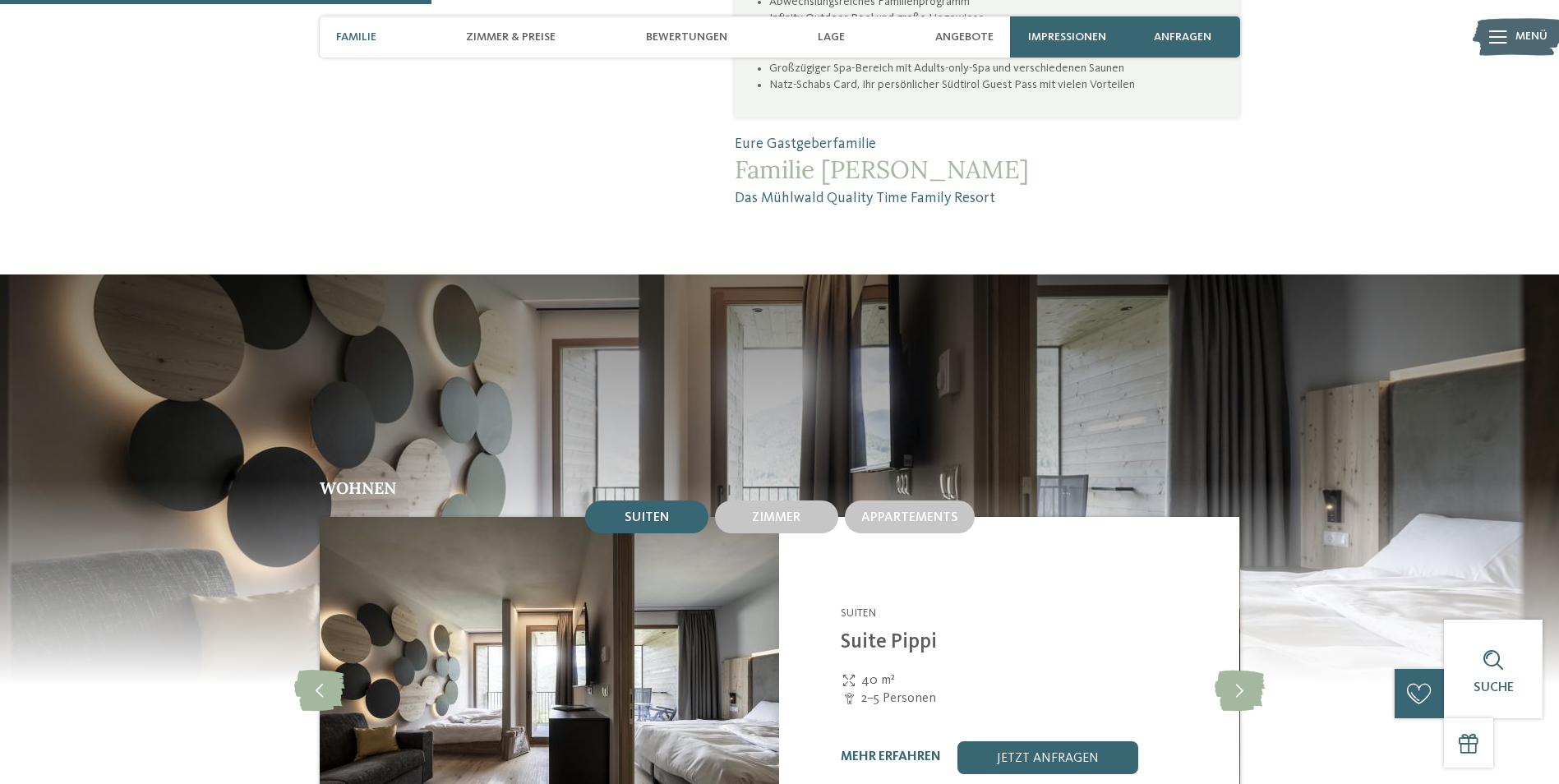
scroll to position [1561, 0]
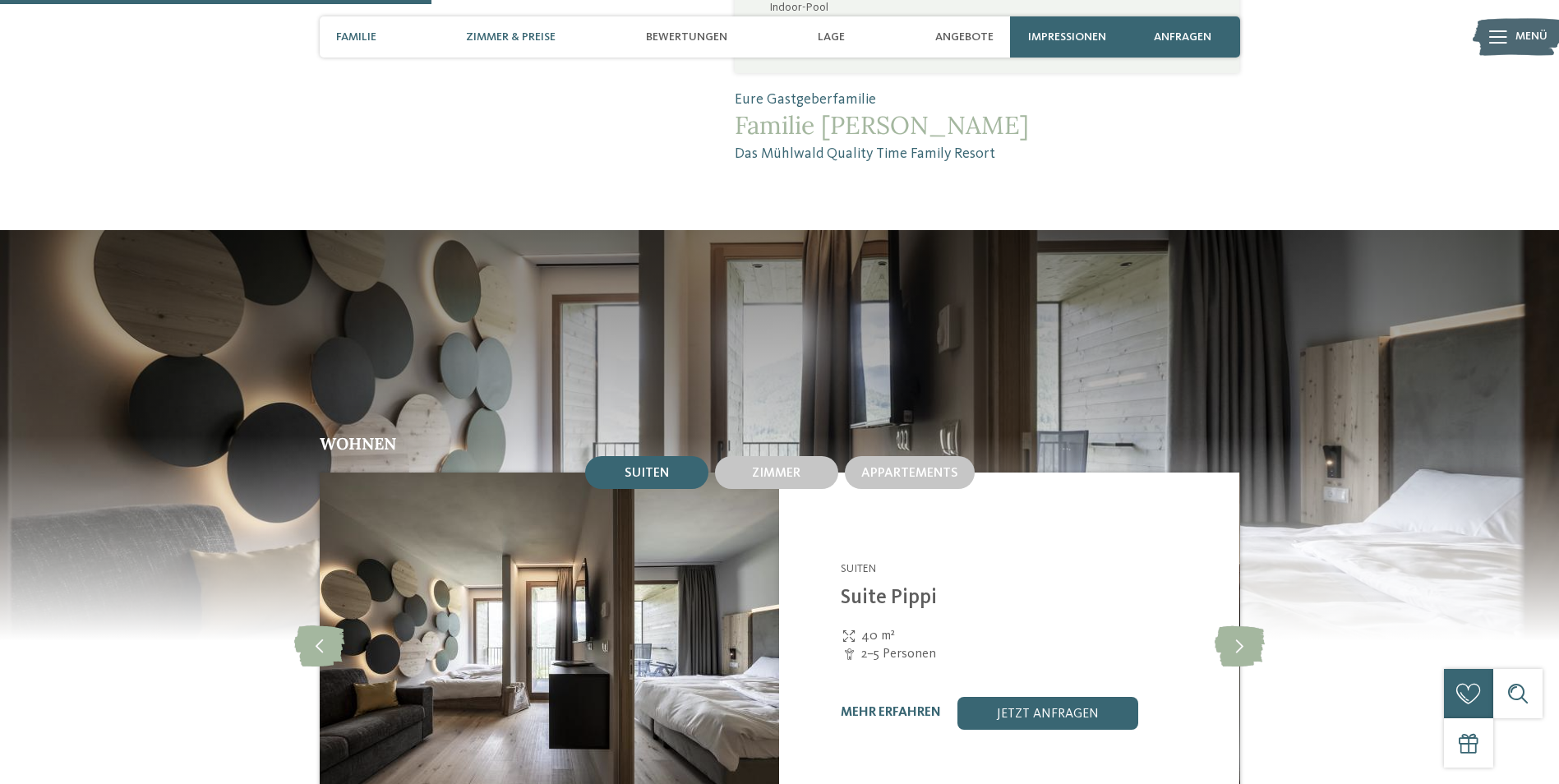
click at [495, 40] on span "Zimmer & Preise" at bounding box center [511, 38] width 90 height 14
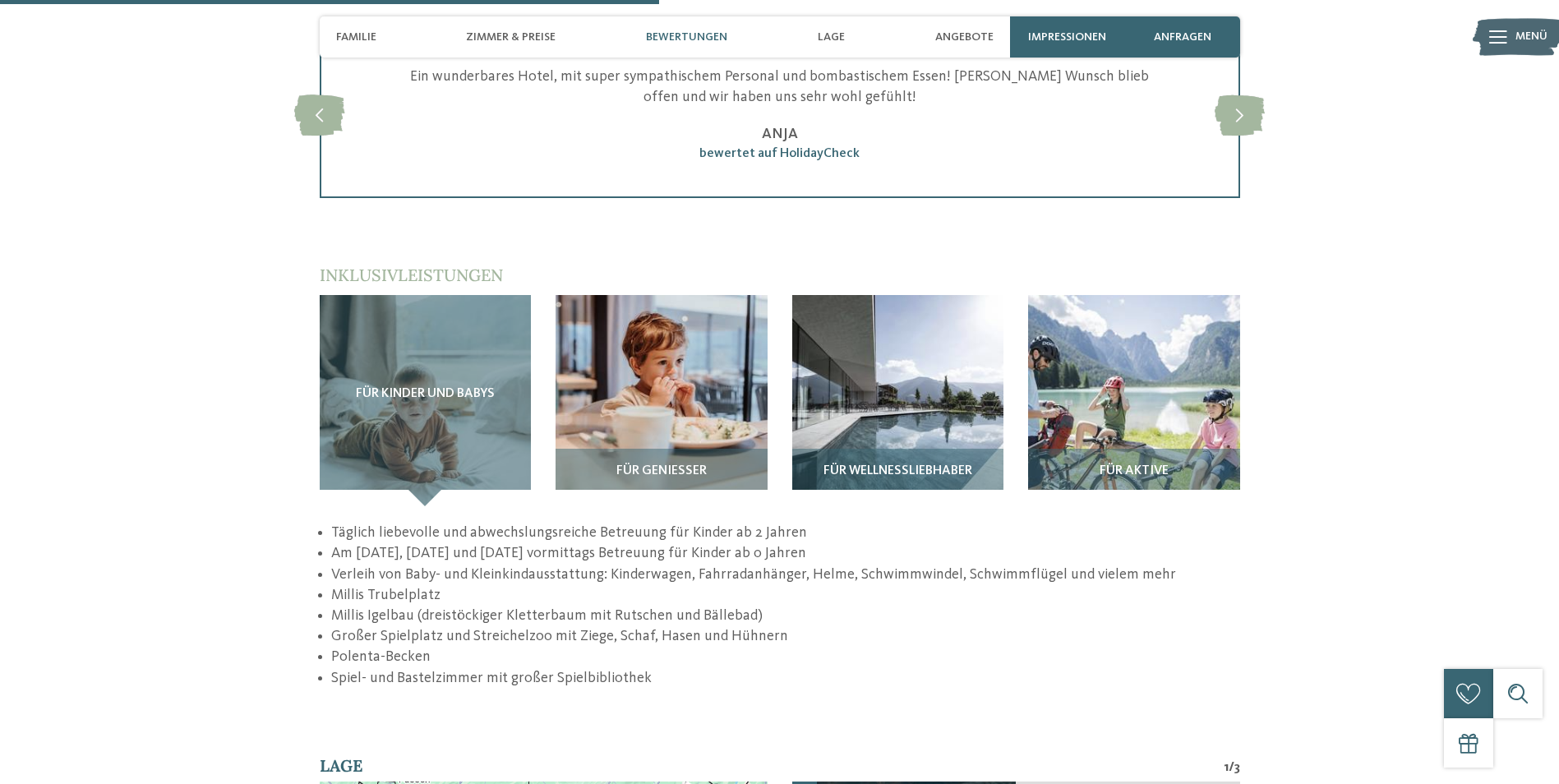
scroll to position [2382, 0]
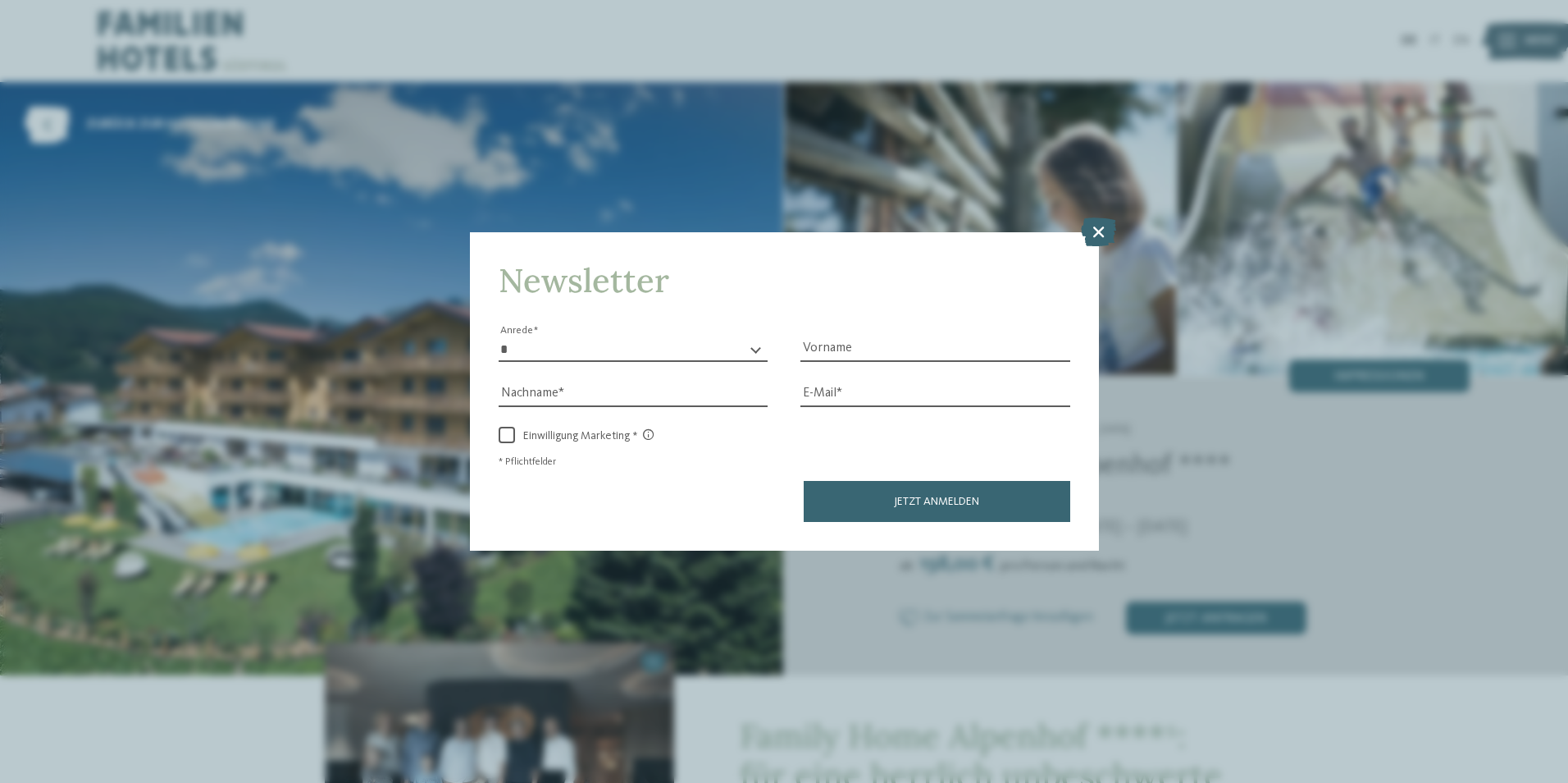
click at [1102, 229] on icon at bounding box center [1098, 231] width 35 height 29
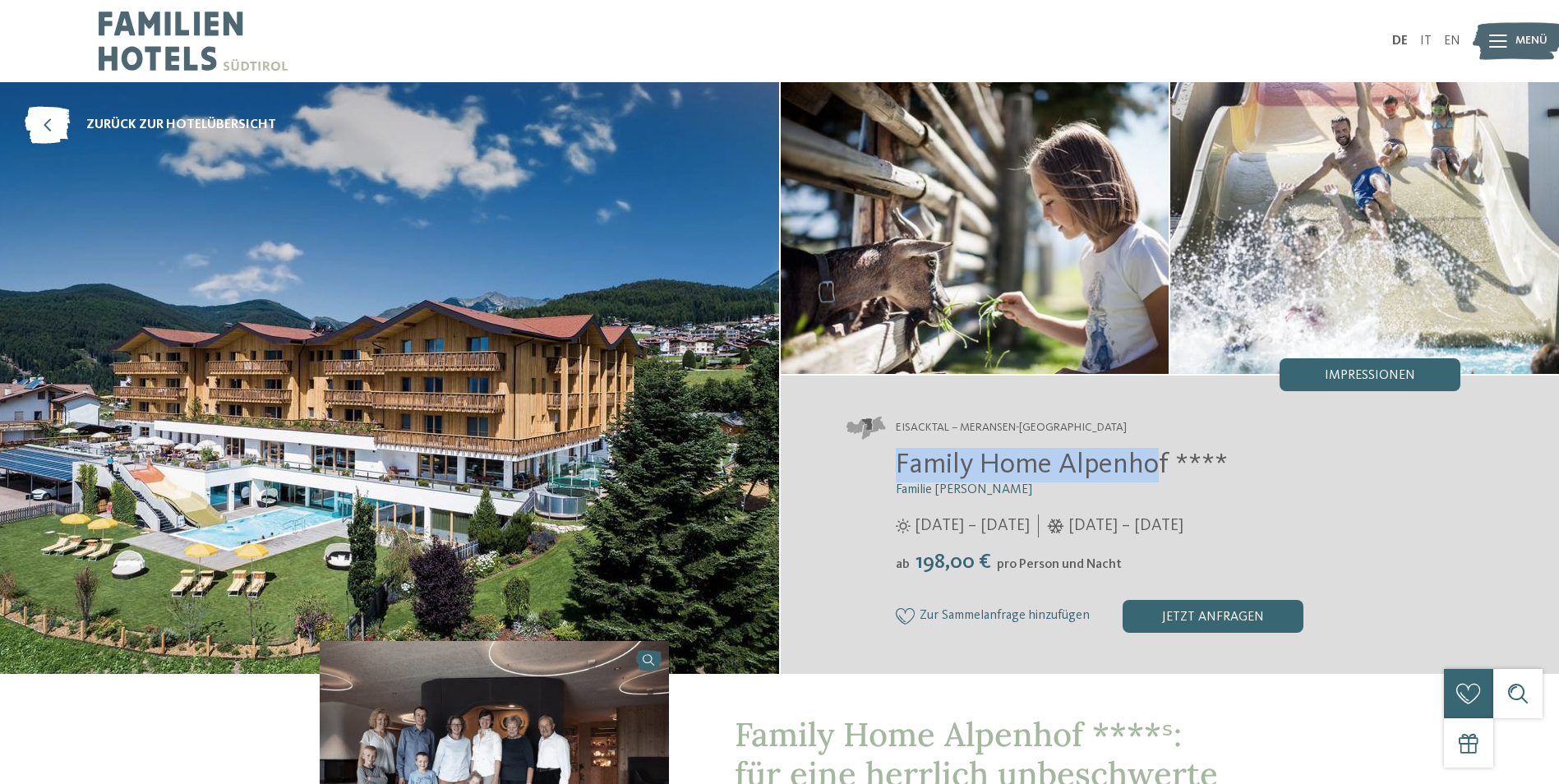
drag, startPoint x: 1162, startPoint y: 470, endPoint x: 897, endPoint y: 453, distance: 265.5
click at [897, 453] on span "Family Home Alpenhof ****" at bounding box center [1062, 464] width 332 height 29
copy span "Family Home Alpenho"
click at [1045, 447] on div "Eisacktal – Meransen-Mühlbach Family Home Alpenhof **** Familie Pabst 29.05. – …" at bounding box center [1170, 524] width 780 height 298
drag, startPoint x: 1167, startPoint y: 464, endPoint x: 897, endPoint y: 456, distance: 270.1
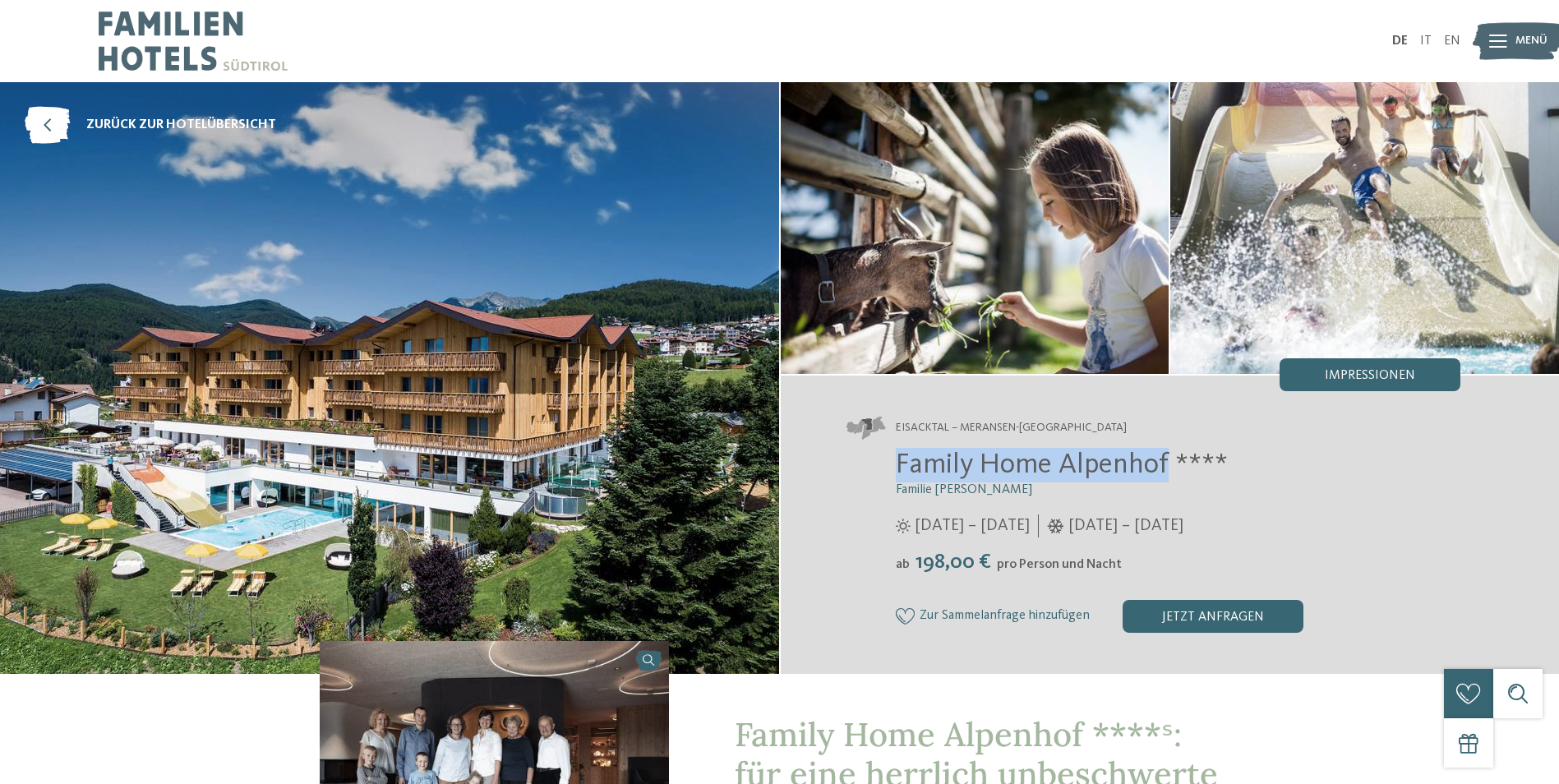
click at [897, 456] on span "Family Home Alpenhof ****" at bounding box center [1062, 464] width 332 height 29
drag, startPoint x: 897, startPoint y: 456, endPoint x: 920, endPoint y: 456, distance: 23.0
copy span "Family Home Alpenhof"
click at [815, 562] on div "Eisacktal – Meransen-Mühlbach Family Home Alpenhof **** Familie Pabst 29.05. – …" at bounding box center [1170, 524] width 780 height 298
